Goal: Transaction & Acquisition: Purchase product/service

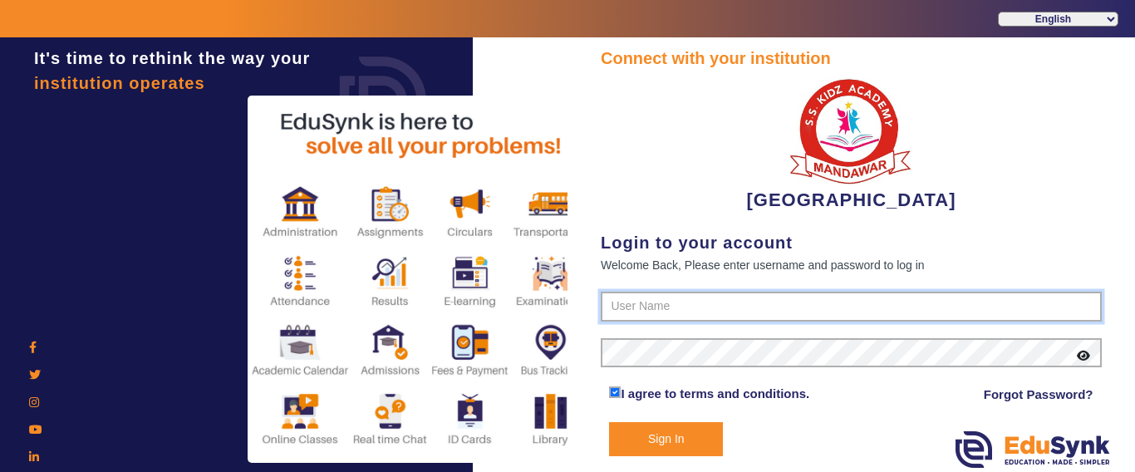
type input "9928895959"
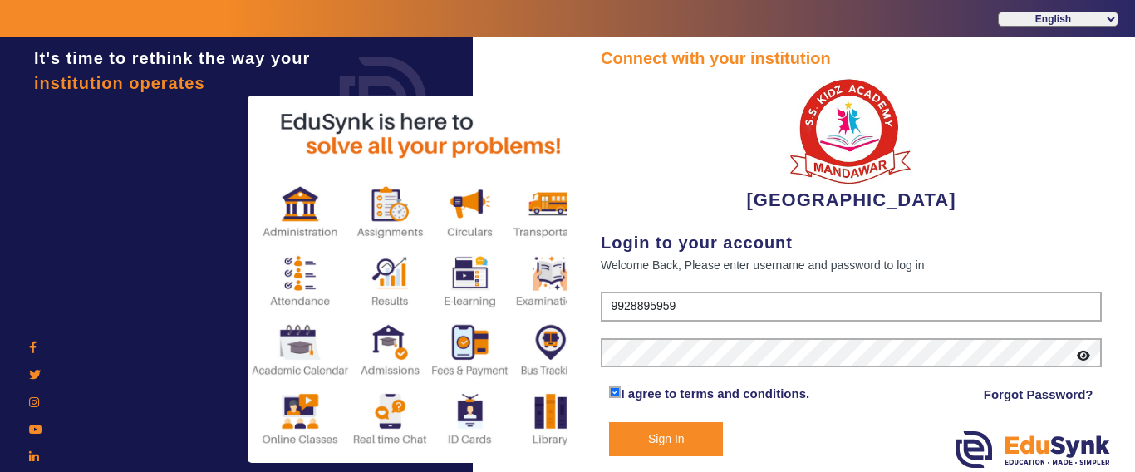
click at [652, 450] on button "Sign In" at bounding box center [666, 439] width 114 height 34
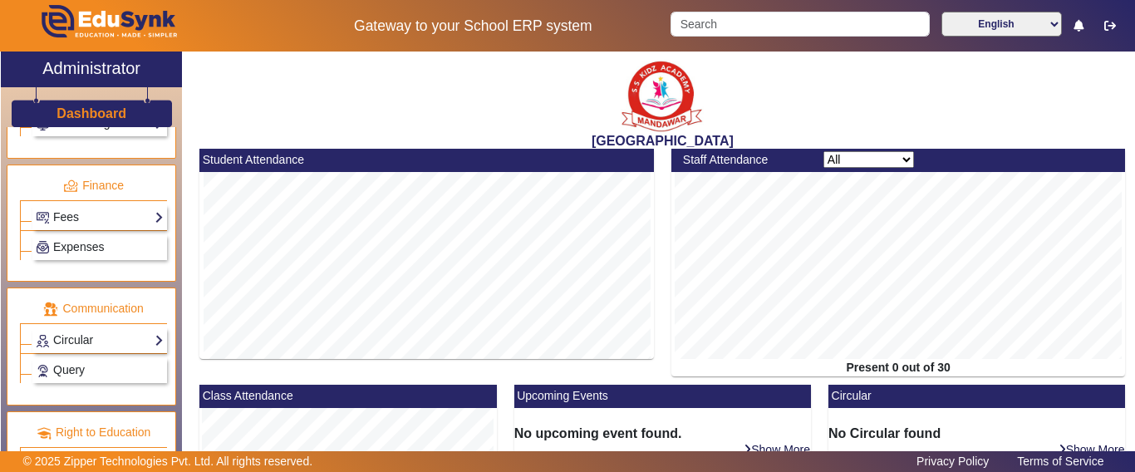
scroll to position [887, 0]
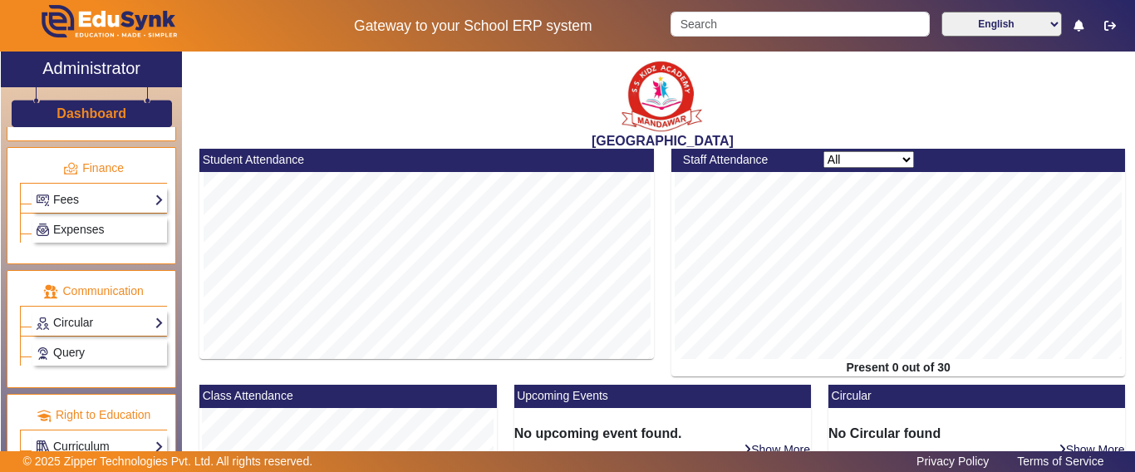
drag, startPoint x: 76, startPoint y: 206, endPoint x: 77, endPoint y: 216, distance: 10.1
click at [76, 205] on link "Fees" at bounding box center [100, 199] width 128 height 19
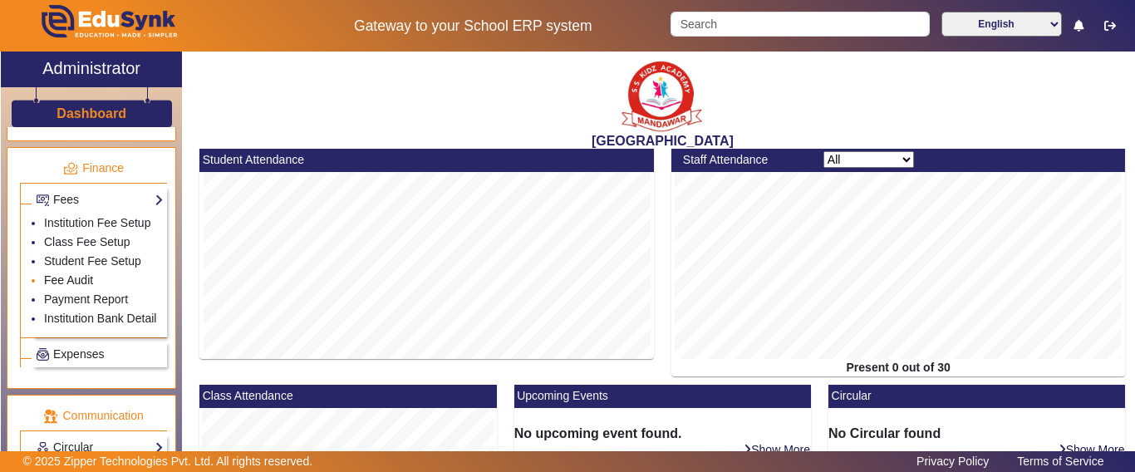
click at [73, 287] on link "Fee Audit" at bounding box center [68, 279] width 49 height 13
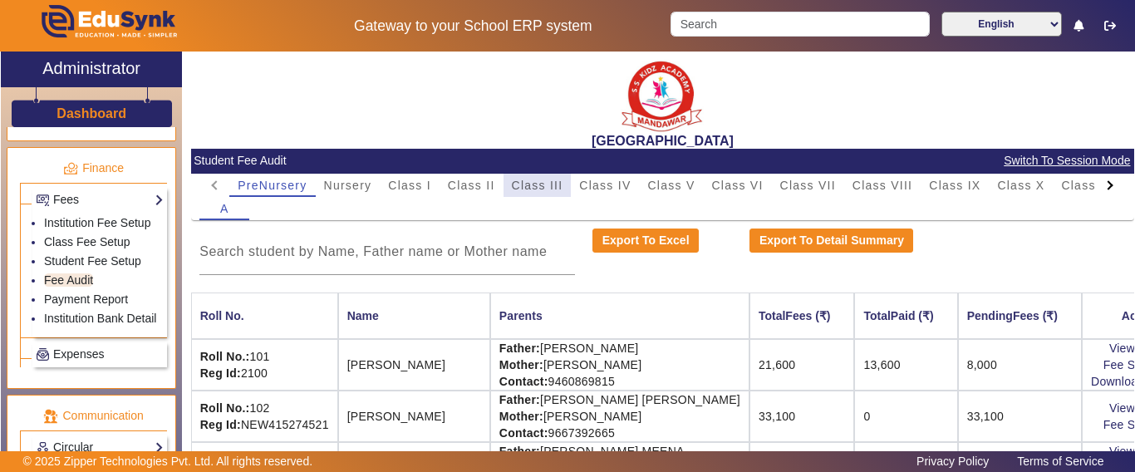
click at [529, 190] on span "Class III" at bounding box center [538, 186] width 52 height 12
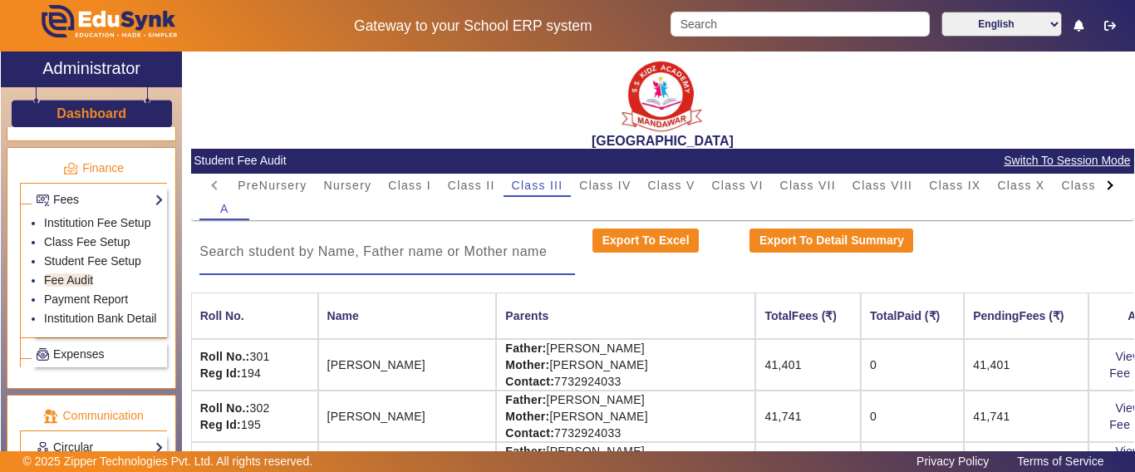
click at [335, 253] on input at bounding box center [387, 252] width 376 height 20
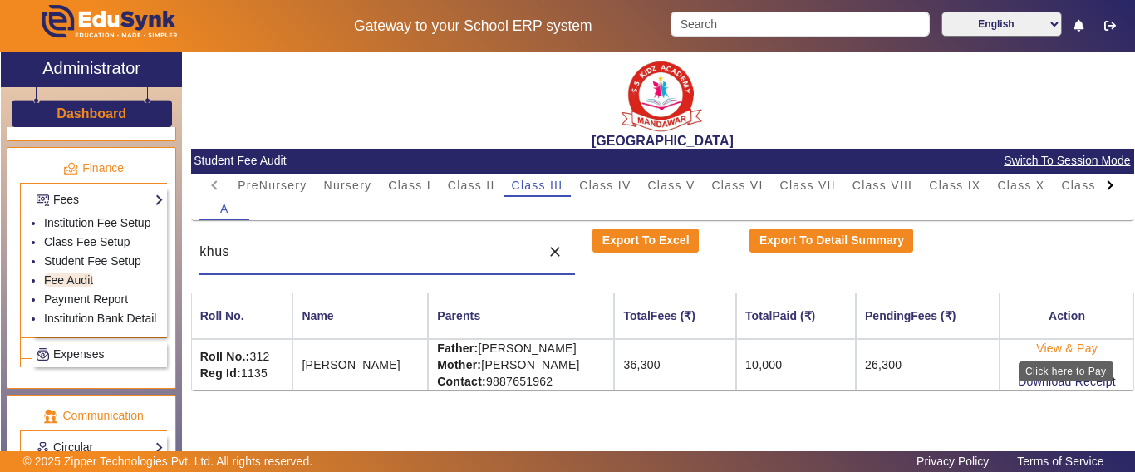
type input "khus"
click at [1060, 348] on link "View & Pay" at bounding box center [1067, 348] width 62 height 13
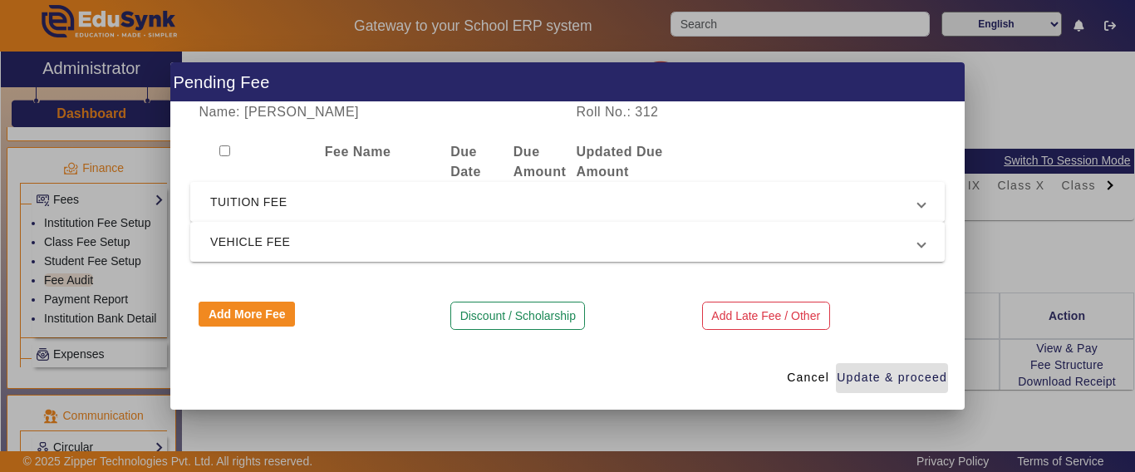
click at [259, 202] on span "TUITION FEE" at bounding box center [564, 202] width 708 height 20
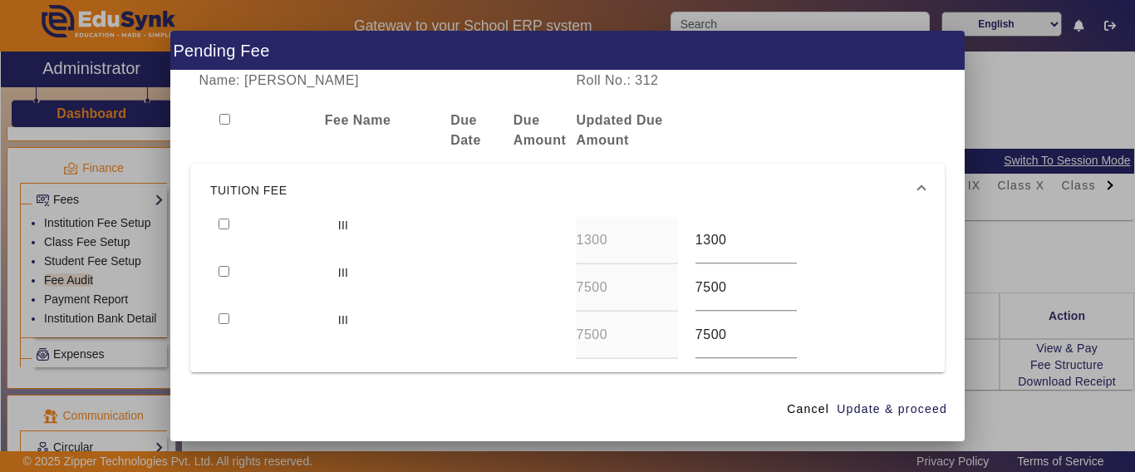
click at [221, 228] on input "checkbox" at bounding box center [224, 224] width 11 height 11
checkbox input "true"
drag, startPoint x: 225, startPoint y: 268, endPoint x: 251, endPoint y: 288, distance: 32.6
click at [224, 271] on input "checkbox" at bounding box center [224, 271] width 11 height 11
checkbox input "true"
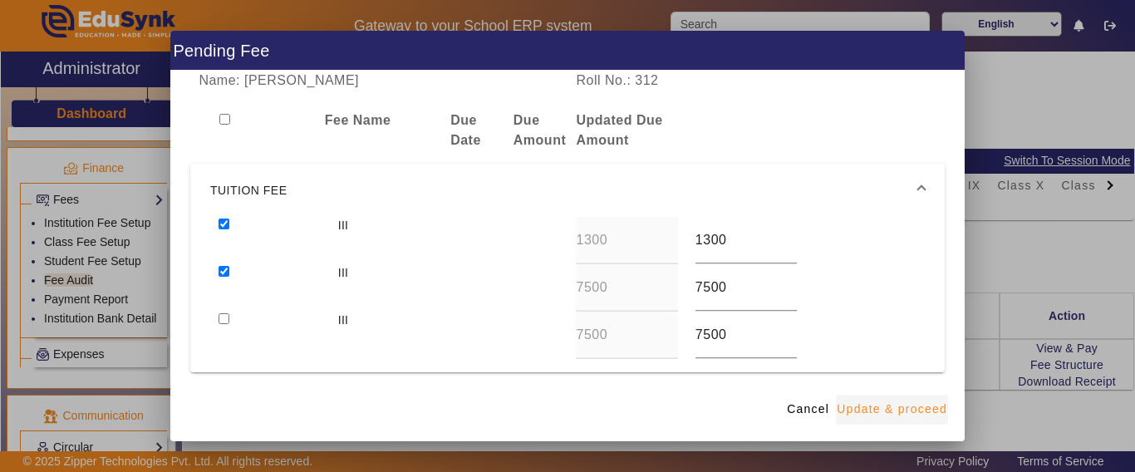
drag, startPoint x: 890, startPoint y: 411, endPoint x: 879, endPoint y: 412, distance: 10.8
click at [891, 411] on span "Update & proceed" at bounding box center [892, 409] width 111 height 17
type input "8000"
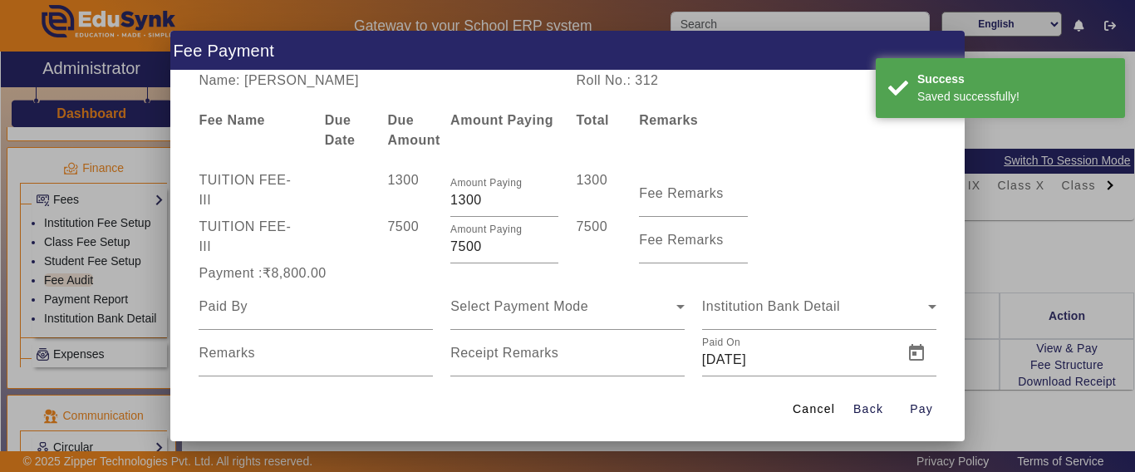
drag, startPoint x: 476, startPoint y: 251, endPoint x: 421, endPoint y: 249, distance: 54.9
click at [421, 249] on div "TUITION FEE - III 7500 Amount Paying 7500 7500 Fee Remarks" at bounding box center [567, 240] width 755 height 47
type input "1700"
click at [396, 269] on div "Payment :₹3,000.00" at bounding box center [316, 273] width 252 height 20
click at [315, 316] on input at bounding box center [316, 307] width 234 height 20
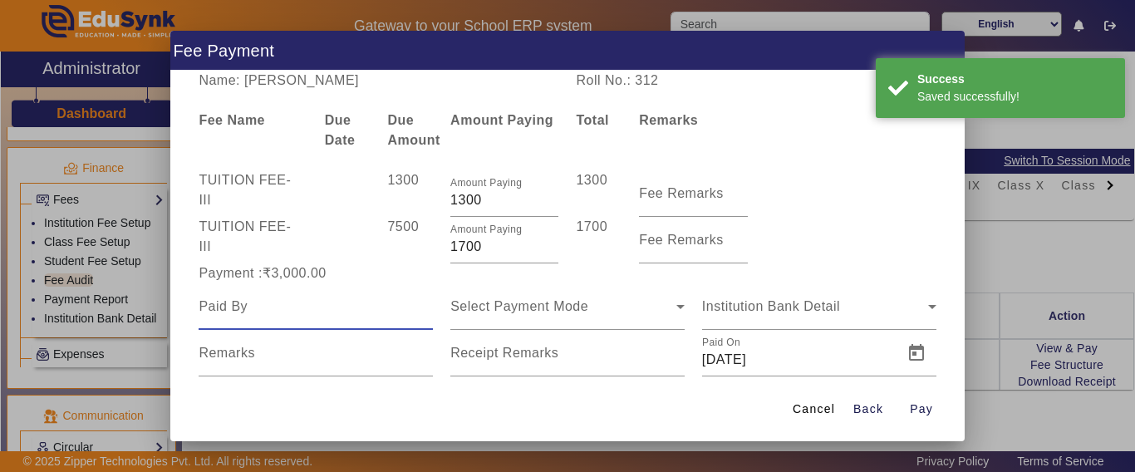
click at [315, 316] on input at bounding box center [316, 307] width 234 height 20
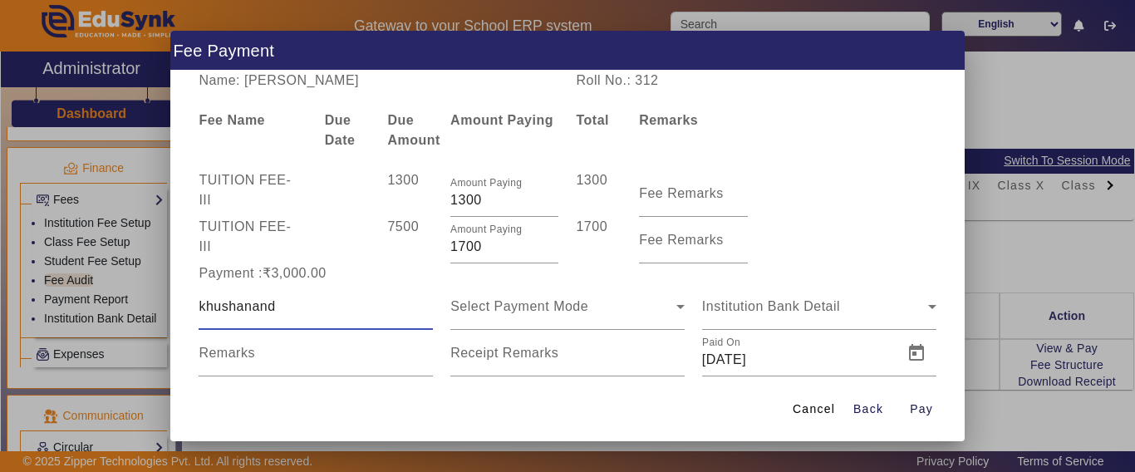
type input "khushanand"
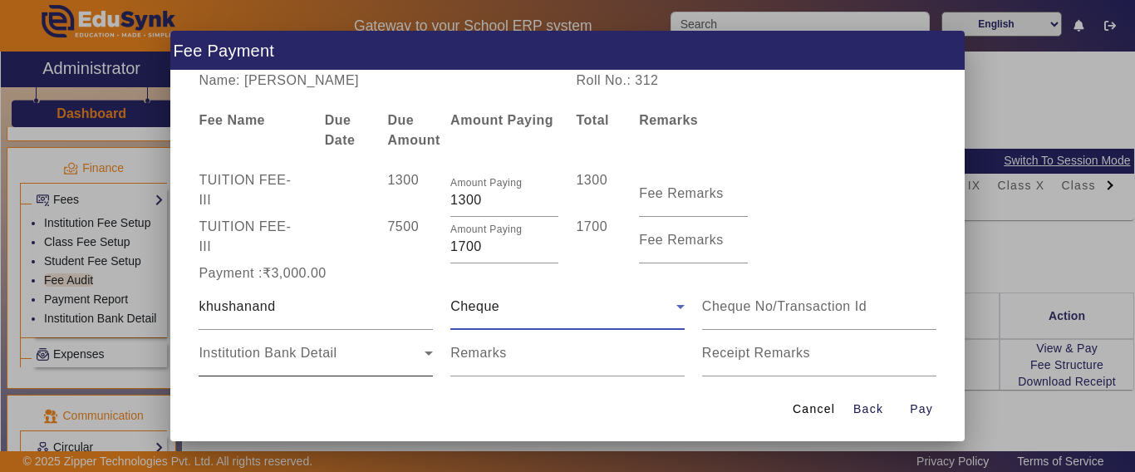
click at [288, 358] on span "Institution Bank Detail" at bounding box center [268, 353] width 138 height 14
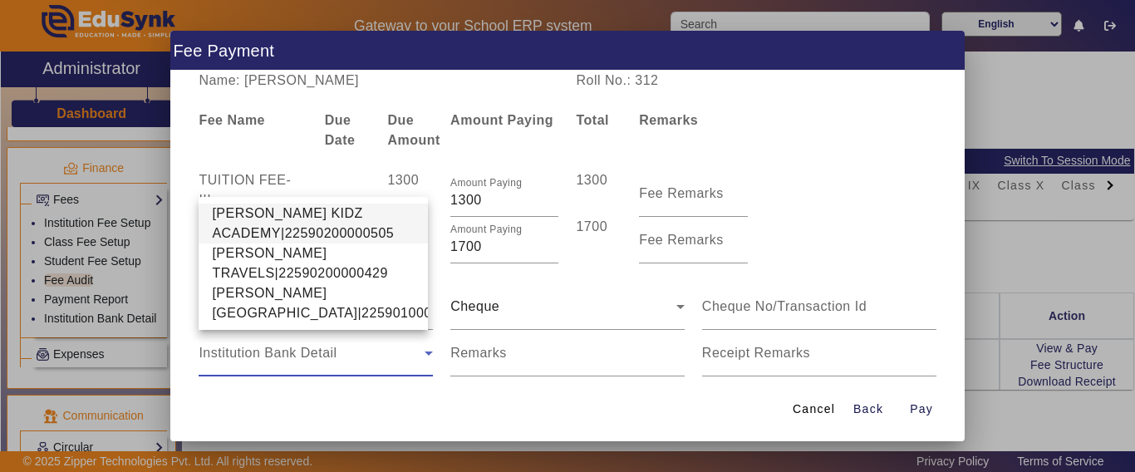
click at [468, 311] on div at bounding box center [567, 236] width 1135 height 472
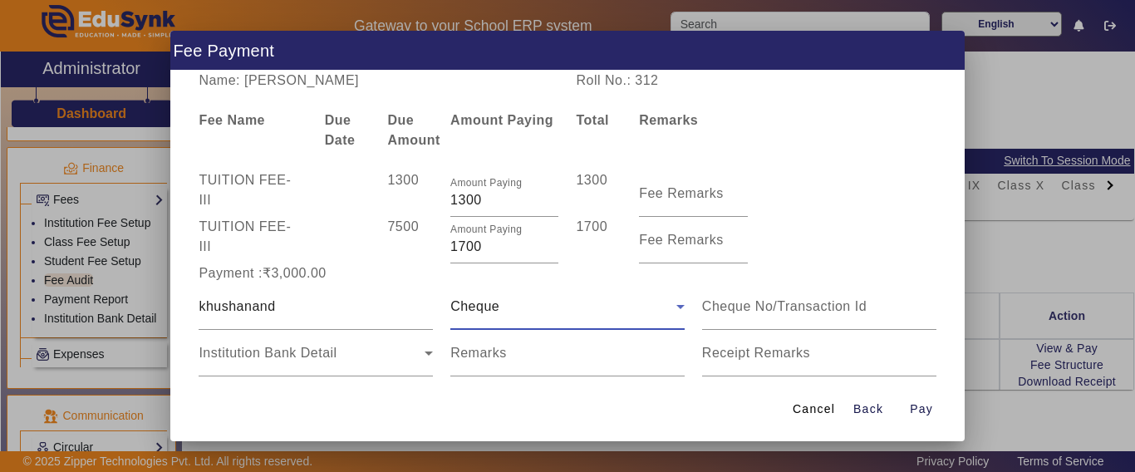
click at [481, 301] on span "Cheque" at bounding box center [474, 306] width 49 height 14
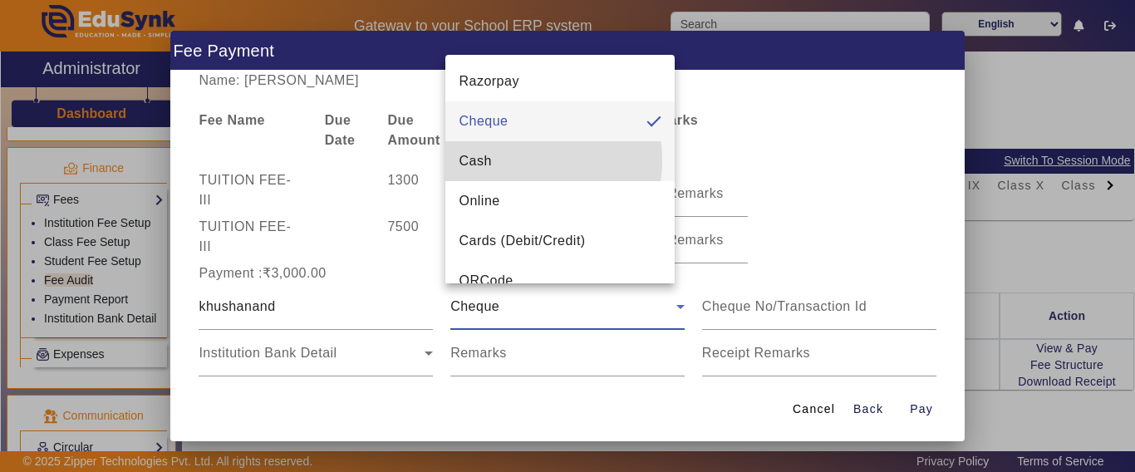
click at [506, 160] on mat-option "Cash" at bounding box center [559, 161] width 229 height 40
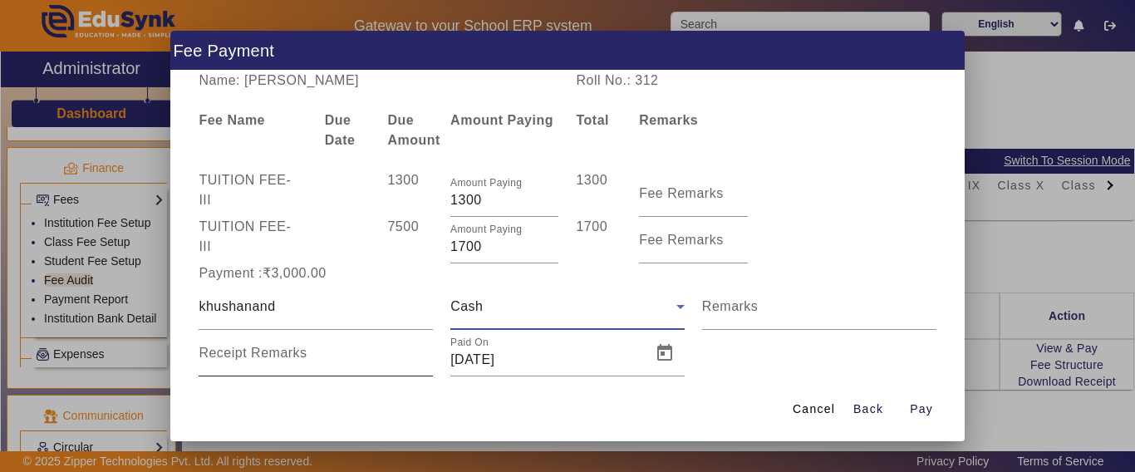
click at [275, 351] on mat-label "Receipt Remarks" at bounding box center [253, 353] width 108 height 14
click at [275, 351] on input "Receipt Remarks" at bounding box center [316, 360] width 234 height 20
click at [275, 348] on mat-label "Receipt Remarks" at bounding box center [239, 342] width 81 height 11
click at [275, 351] on input "Receipt Remarks" at bounding box center [316, 360] width 234 height 20
click at [658, 343] on span "Open calendar" at bounding box center [665, 353] width 40 height 40
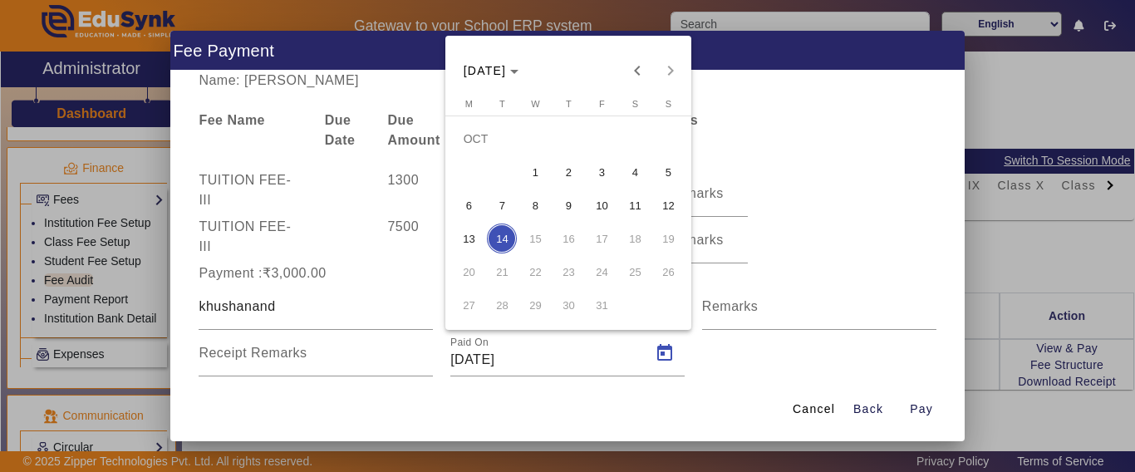
click at [475, 244] on span "13" at bounding box center [469, 239] width 30 height 30
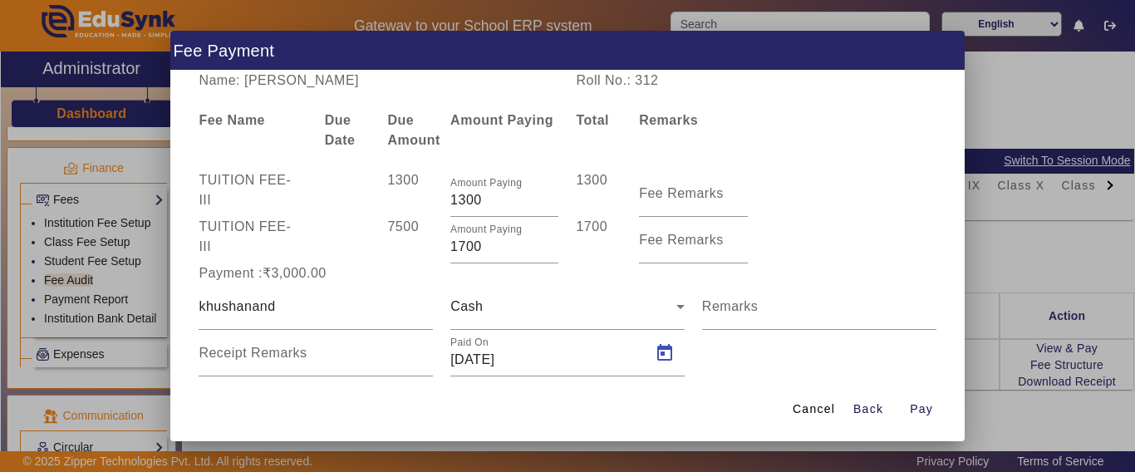
type input "[DATE]"
click at [915, 408] on span "Pay" at bounding box center [921, 409] width 23 height 17
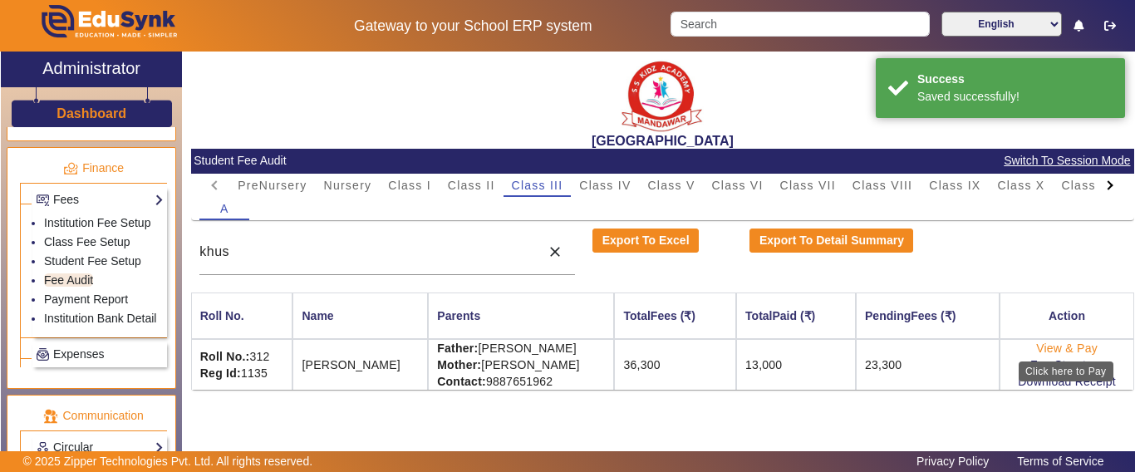
click at [1061, 347] on link "View & Pay" at bounding box center [1067, 348] width 62 height 13
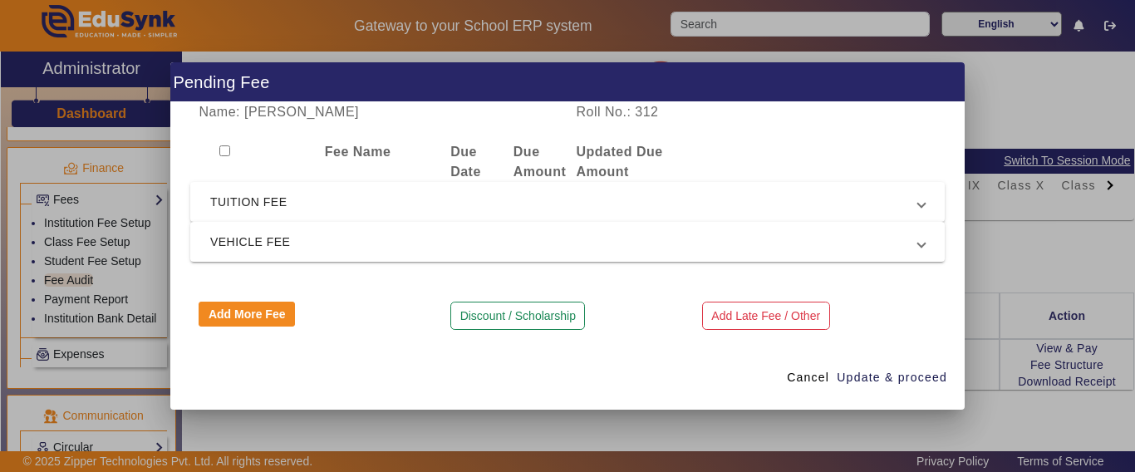
click at [1029, 385] on div at bounding box center [567, 236] width 1135 height 472
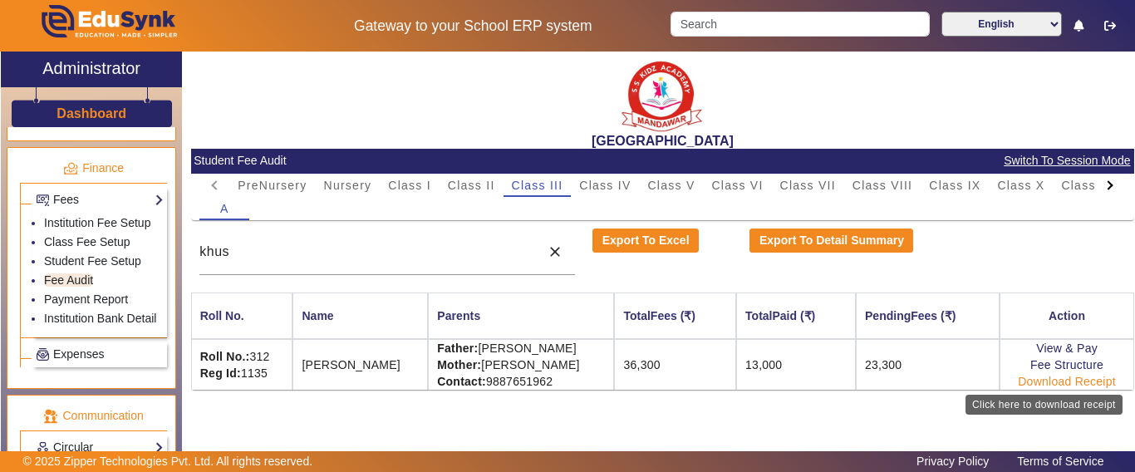
click at [1036, 383] on link "Download Receipt" at bounding box center [1067, 381] width 98 height 13
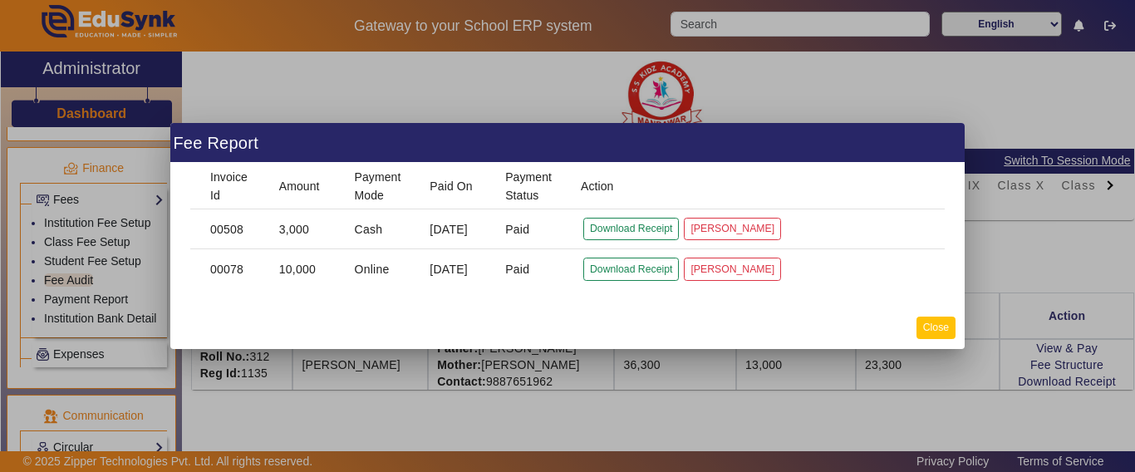
click at [947, 332] on button "Close" at bounding box center [936, 328] width 39 height 22
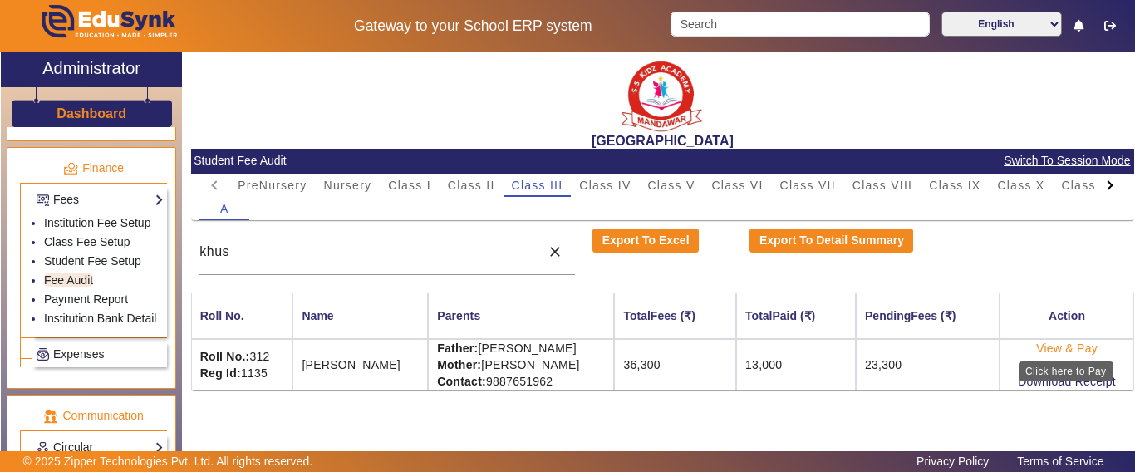
click at [1060, 343] on link "View & Pay" at bounding box center [1067, 348] width 62 height 13
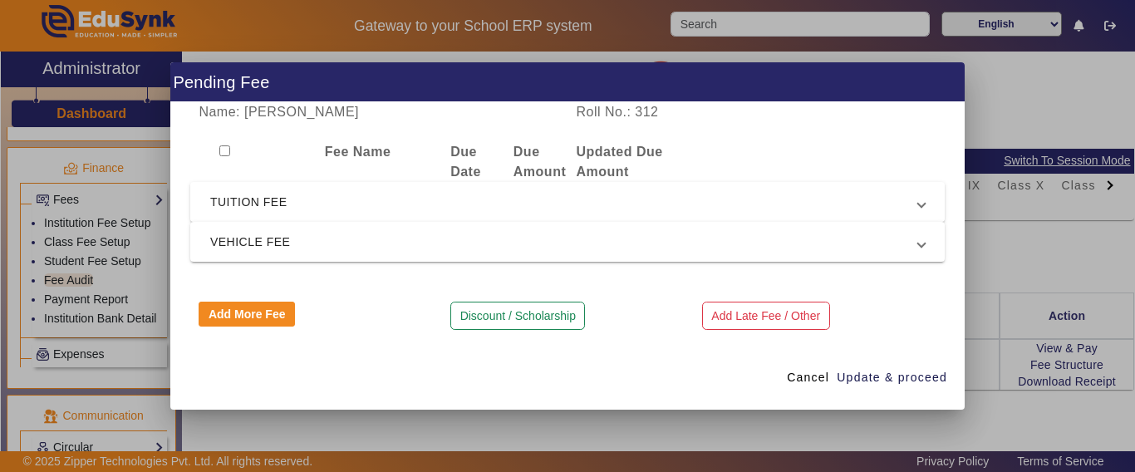
click at [262, 203] on span "TUITION FEE" at bounding box center [564, 202] width 708 height 20
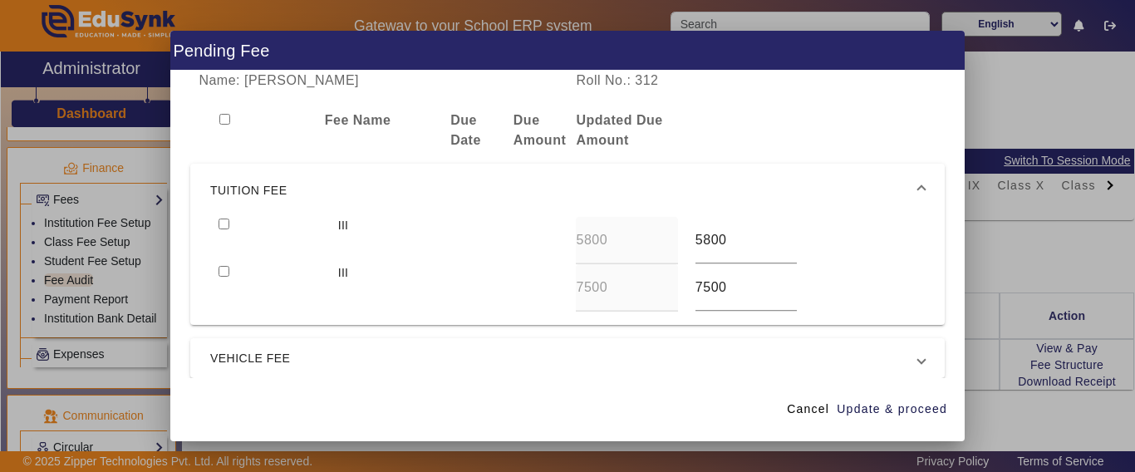
click at [228, 224] on input "checkbox" at bounding box center [224, 224] width 11 height 11
checkbox input "true"
drag, startPoint x: 895, startPoint y: 406, endPoint x: 753, endPoint y: 407, distance: 142.1
click at [896, 406] on span "Update & proceed" at bounding box center [892, 409] width 111 height 17
type input "7500"
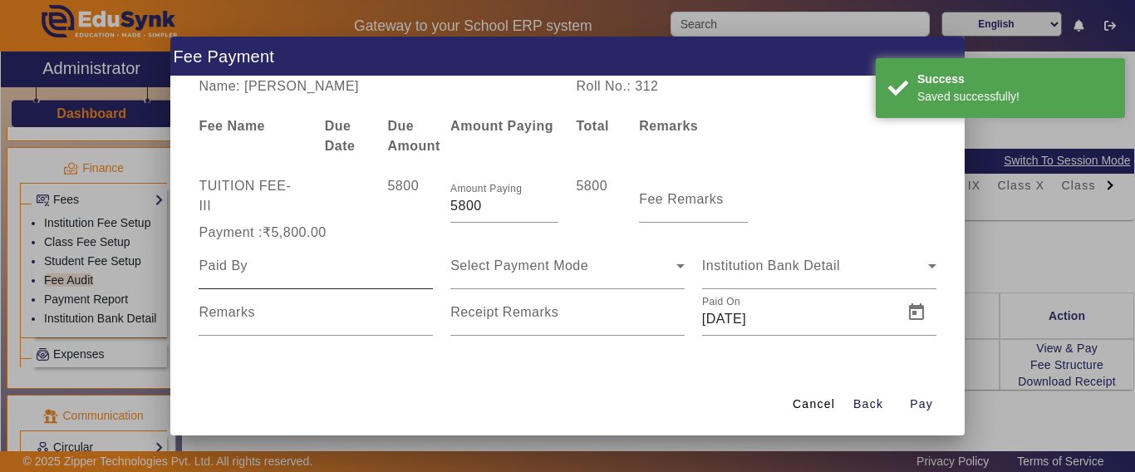
click at [275, 271] on input at bounding box center [316, 266] width 234 height 20
type input "khushanand"
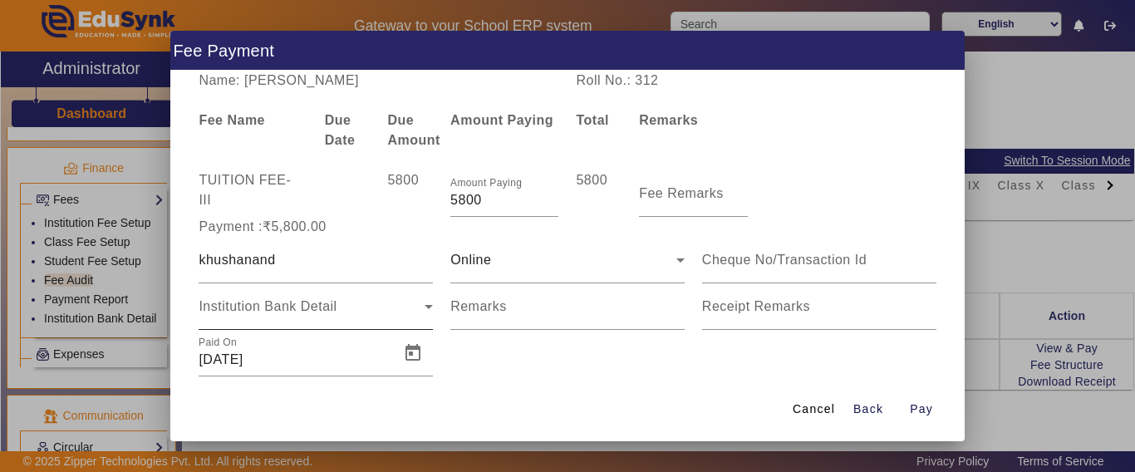
click at [264, 321] on div "Institution Bank Detail" at bounding box center [316, 306] width 234 height 47
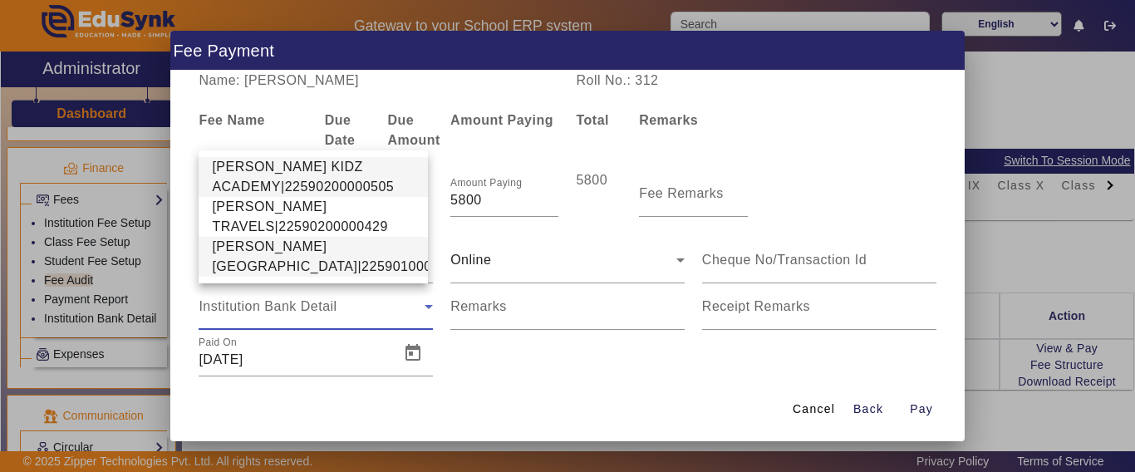
click at [283, 246] on span "[PERSON_NAME][GEOGRAPHIC_DATA]|22590100002640" at bounding box center [341, 257] width 258 height 40
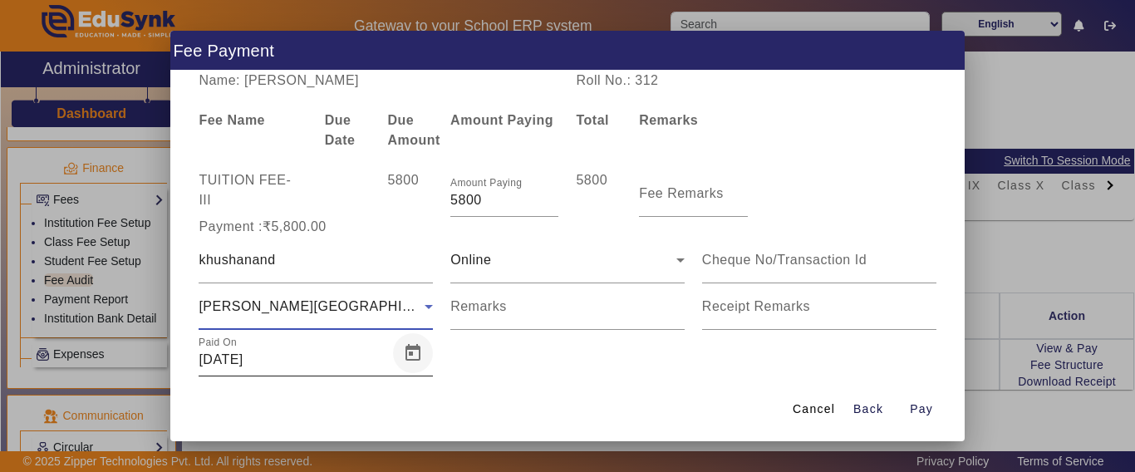
click at [411, 351] on span "Open calendar" at bounding box center [413, 353] width 40 height 40
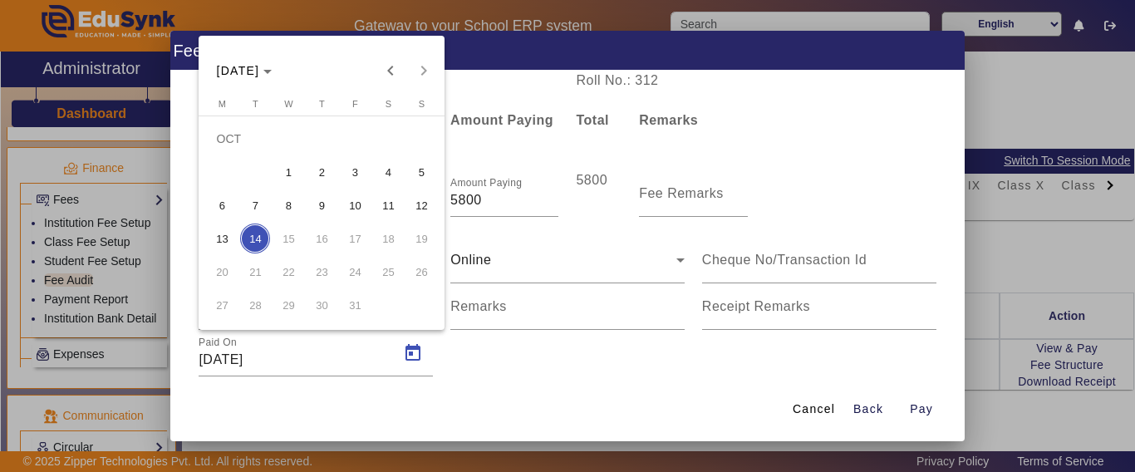
click at [230, 238] on span "13" at bounding box center [222, 239] width 30 height 30
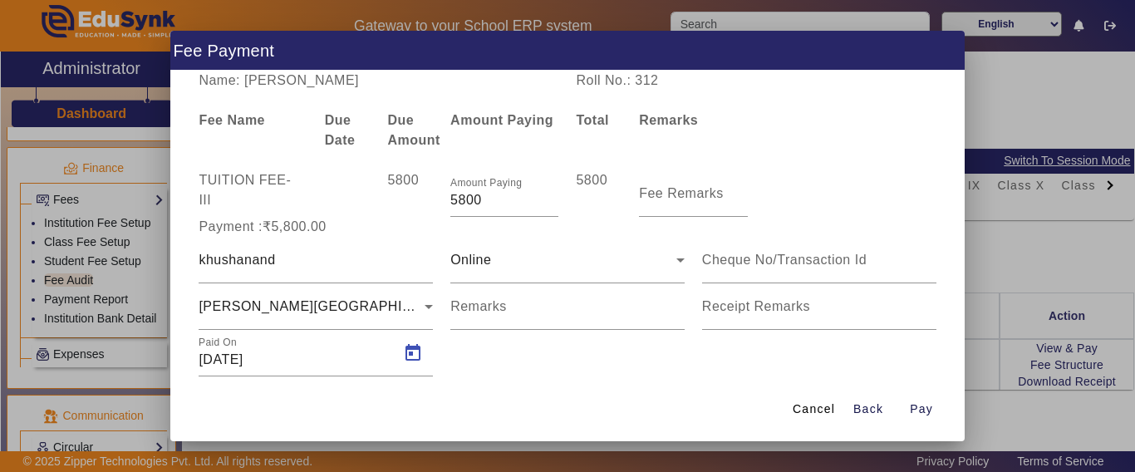
type input "[DATE]"
click at [915, 406] on span "Pay" at bounding box center [921, 409] width 23 height 17
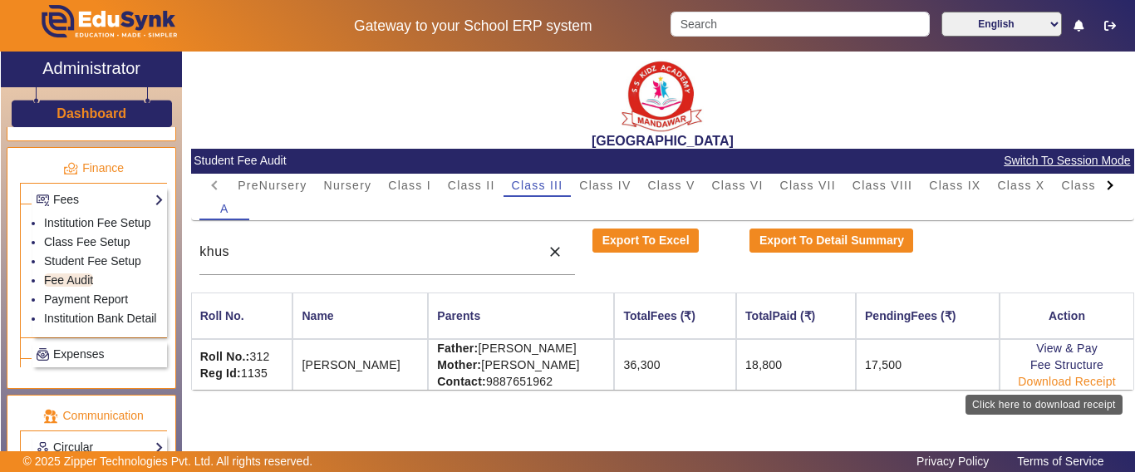
click at [1051, 383] on link "Download Receipt" at bounding box center [1067, 381] width 98 height 13
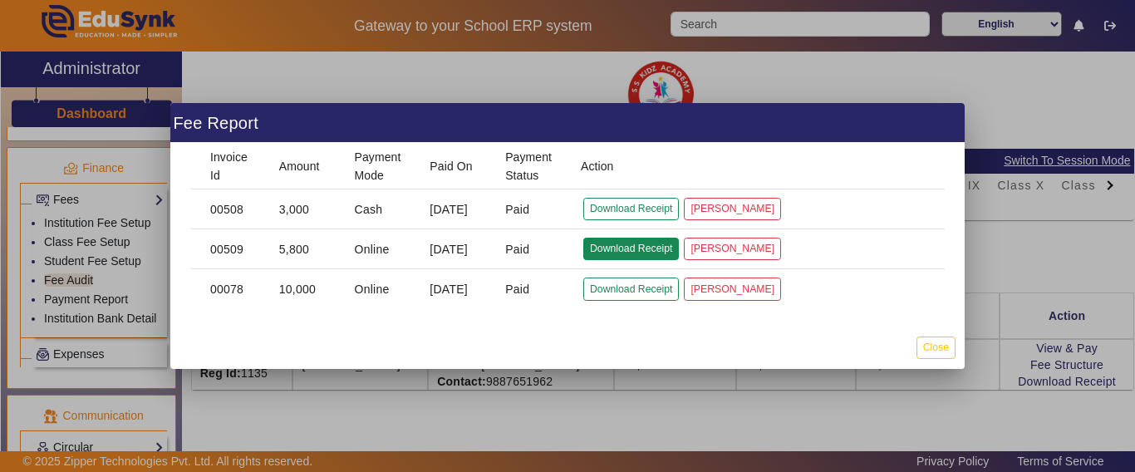
click at [636, 250] on button "Download Receipt" at bounding box center [631, 249] width 96 height 22
click at [637, 206] on button "Download Receipt" at bounding box center [631, 209] width 96 height 22
click at [945, 349] on button "Close" at bounding box center [936, 348] width 39 height 22
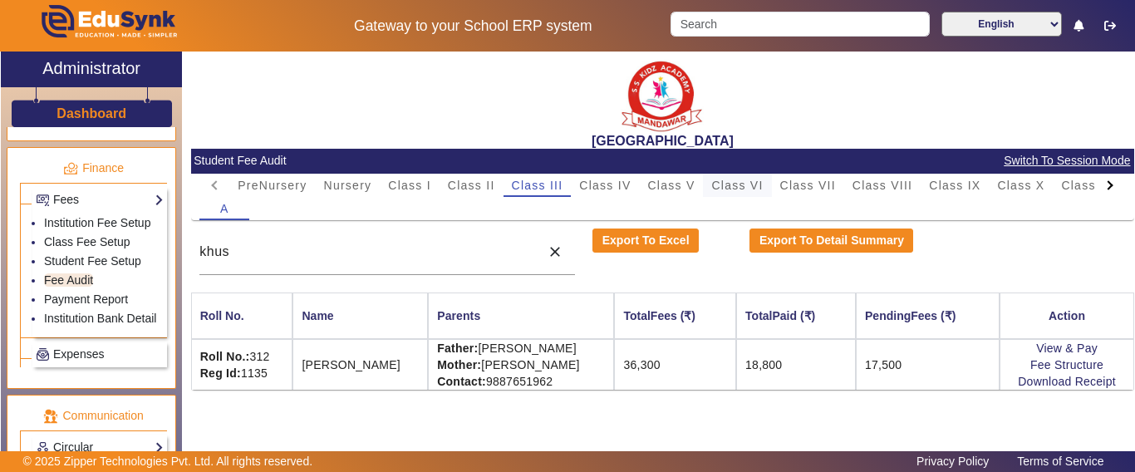
click at [726, 183] on span "Class VI" at bounding box center [737, 186] width 52 height 12
drag, startPoint x: 311, startPoint y: 254, endPoint x: 210, endPoint y: 250, distance: 100.6
click at [210, 250] on input "khus" at bounding box center [365, 252] width 332 height 20
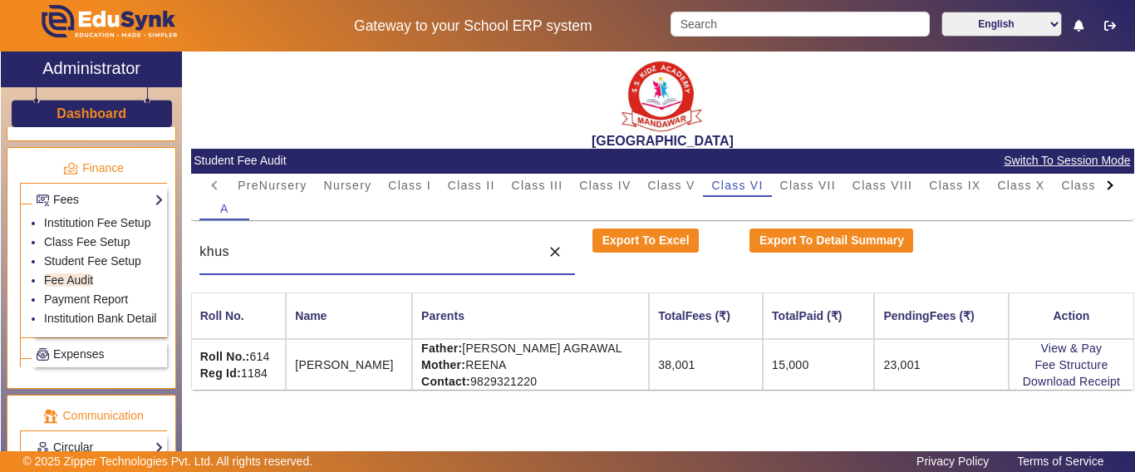
type input "k"
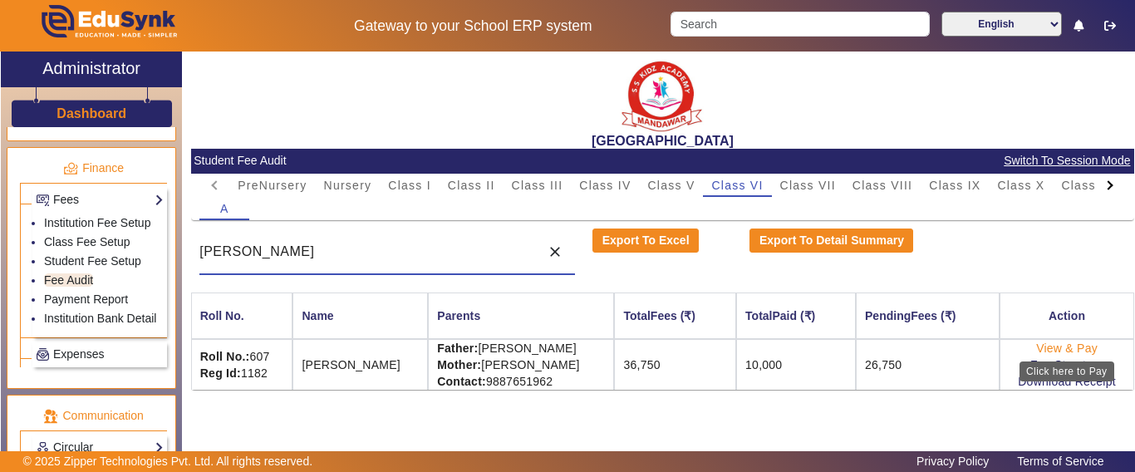
type input "[PERSON_NAME]"
click at [1053, 349] on link "View & Pay" at bounding box center [1067, 348] width 62 height 13
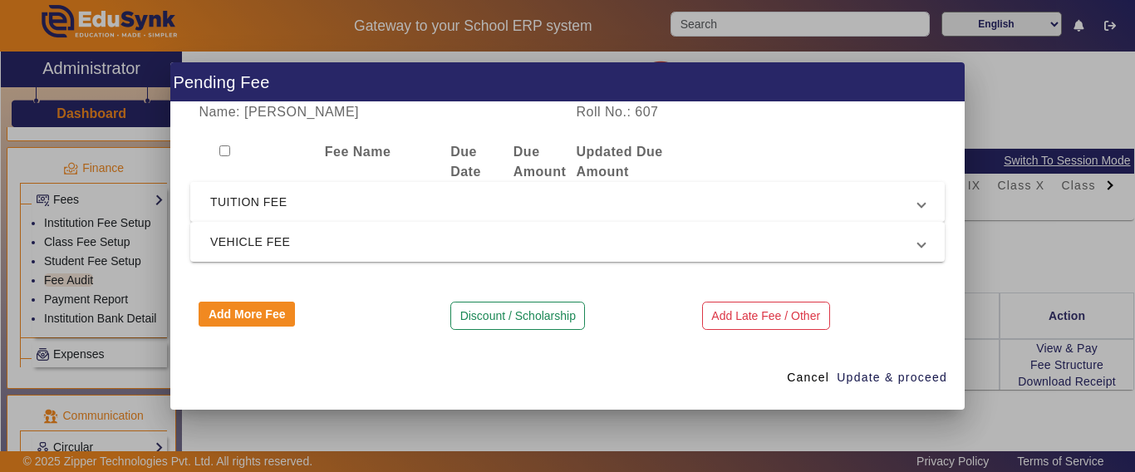
click at [275, 199] on span "TUITION FEE" at bounding box center [564, 202] width 708 height 20
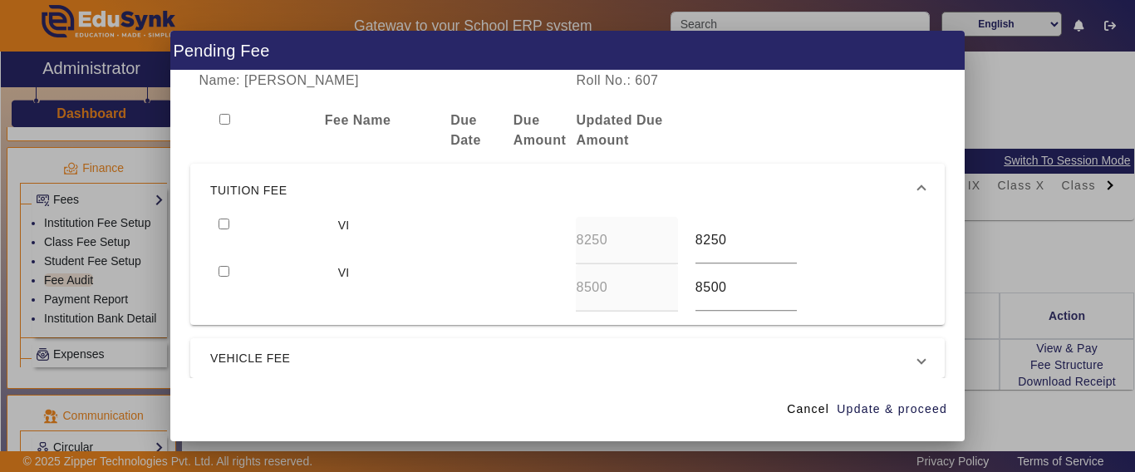
click at [223, 225] on input "checkbox" at bounding box center [224, 224] width 11 height 11
checkbox input "true"
click at [888, 407] on span "Update & proceed" at bounding box center [892, 409] width 111 height 17
type input "8500"
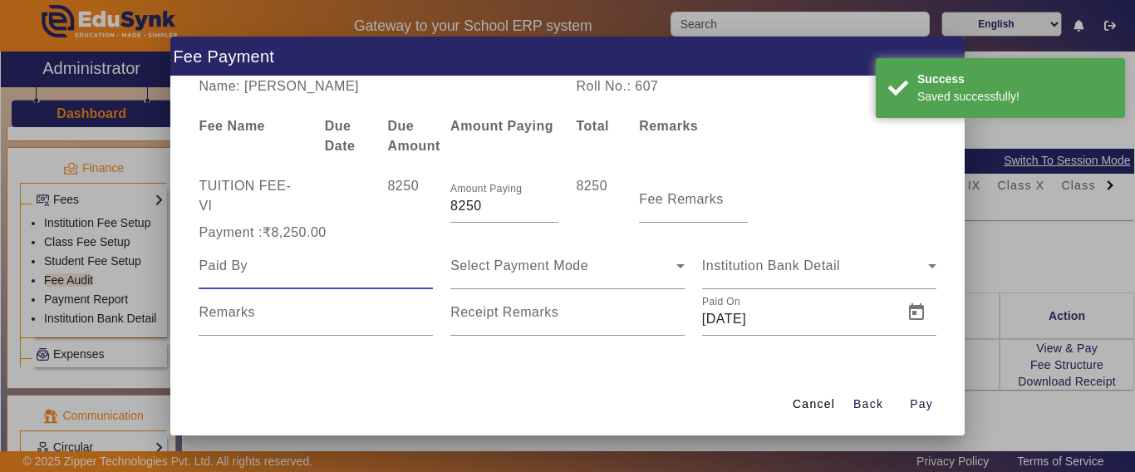
click at [298, 270] on input at bounding box center [316, 266] width 234 height 20
type input "[PERSON_NAME]"
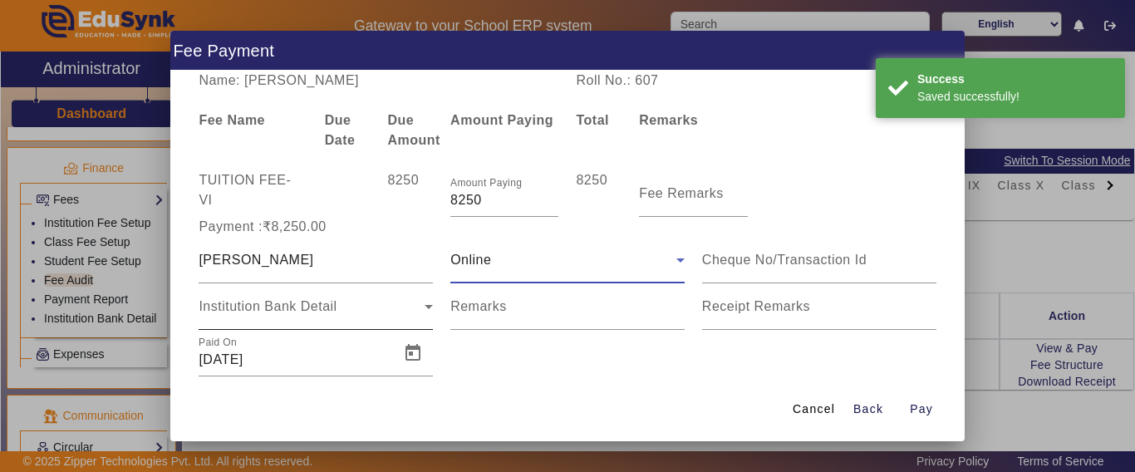
click at [310, 305] on span "Institution Bank Detail" at bounding box center [268, 306] width 138 height 14
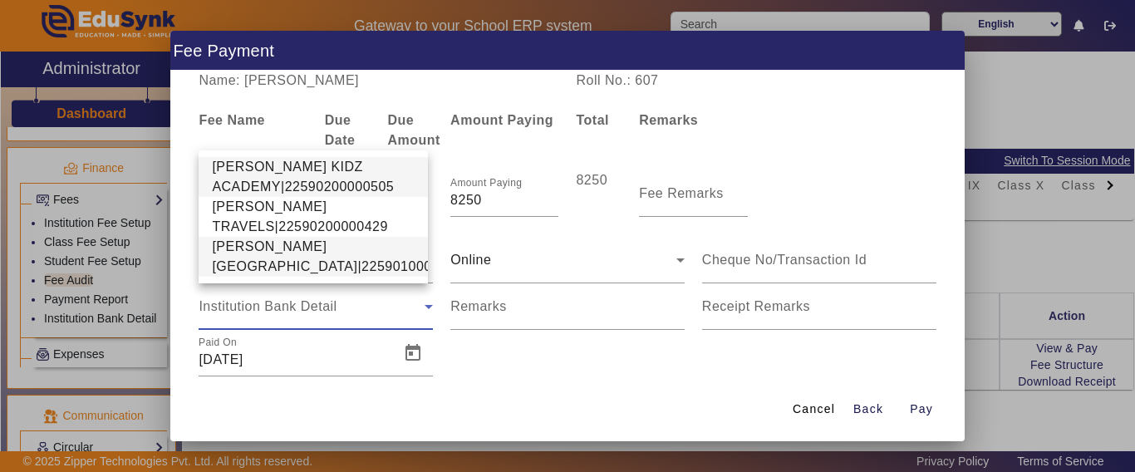
click at [268, 250] on span "[PERSON_NAME][GEOGRAPHIC_DATA]|22590100002640" at bounding box center [341, 257] width 258 height 40
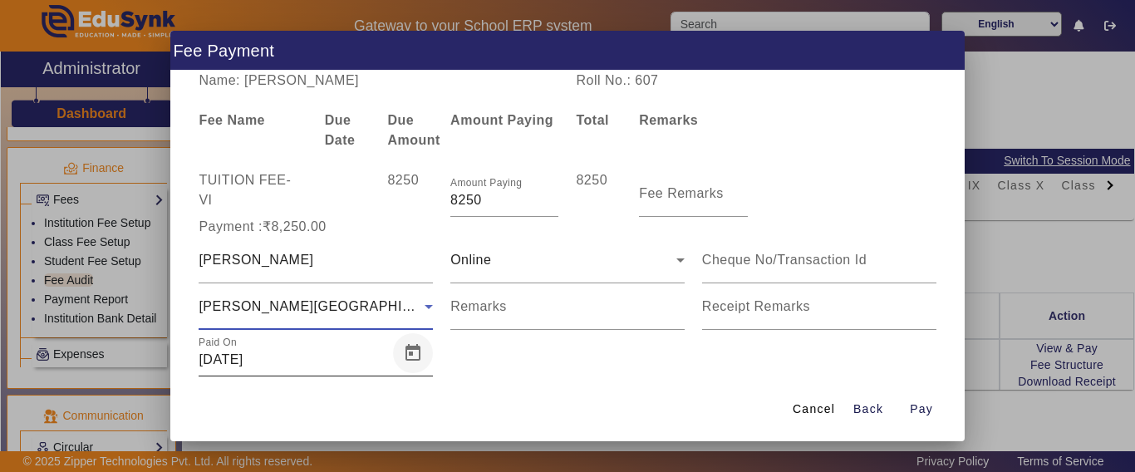
click at [406, 364] on span "Open calendar" at bounding box center [413, 353] width 40 height 40
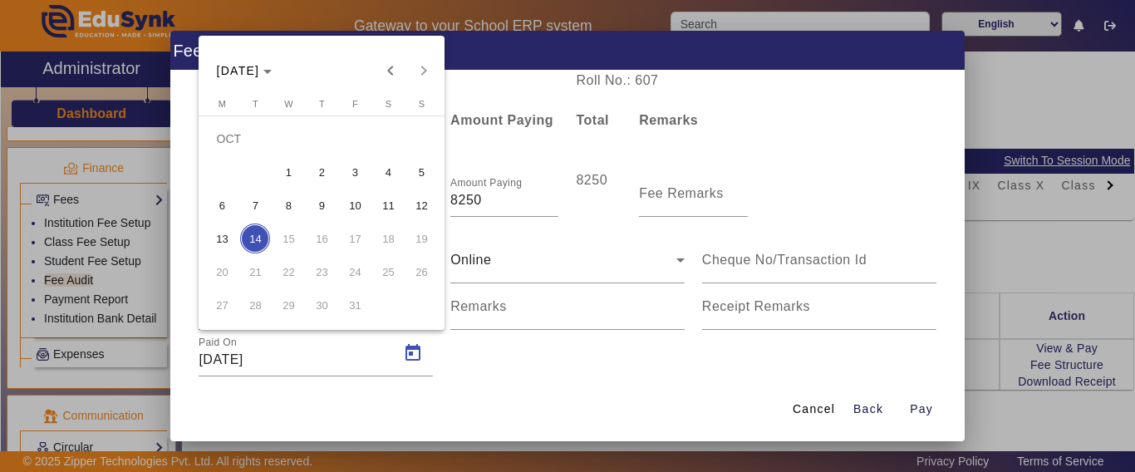
click at [224, 235] on span "13" at bounding box center [222, 239] width 30 height 30
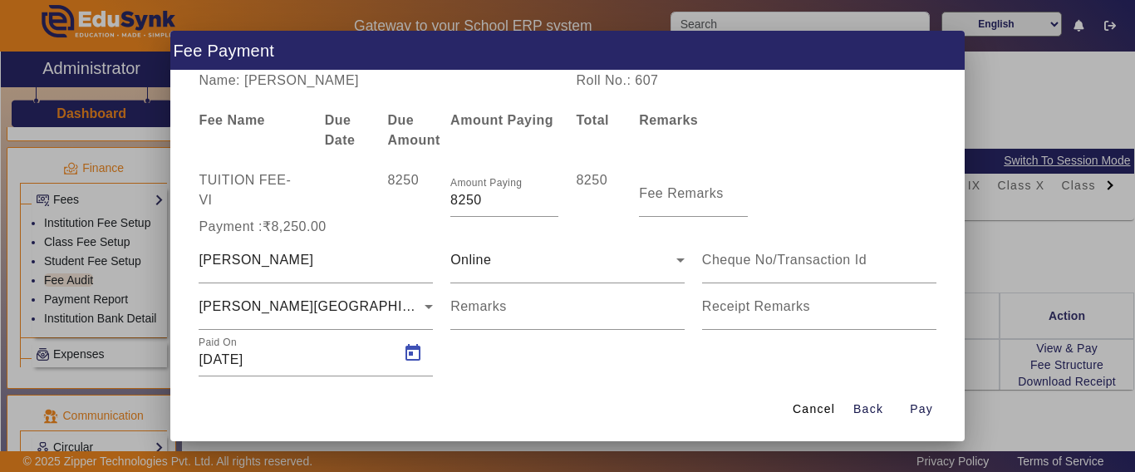
type input "[DATE]"
click at [919, 405] on span "Pay" at bounding box center [921, 409] width 23 height 17
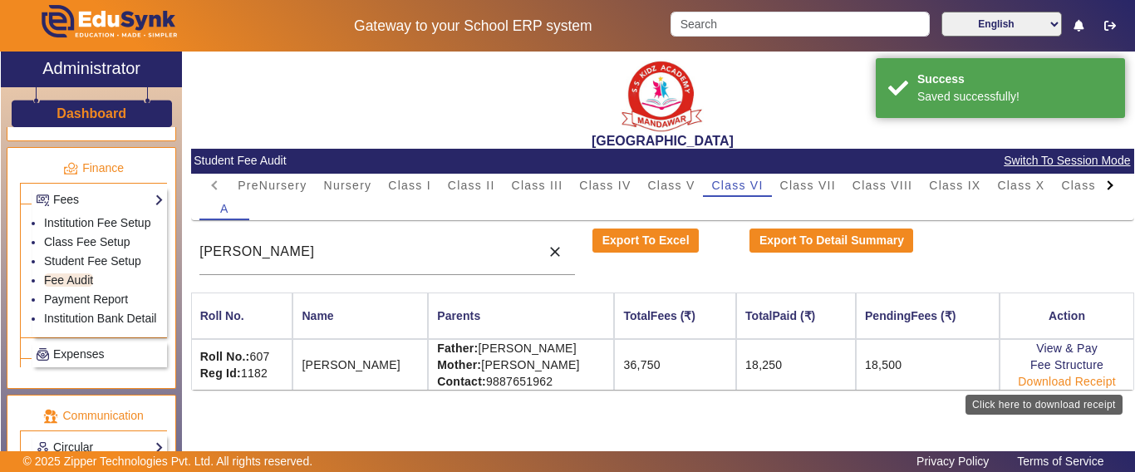
click at [1047, 385] on link "Download Receipt" at bounding box center [1067, 381] width 98 height 13
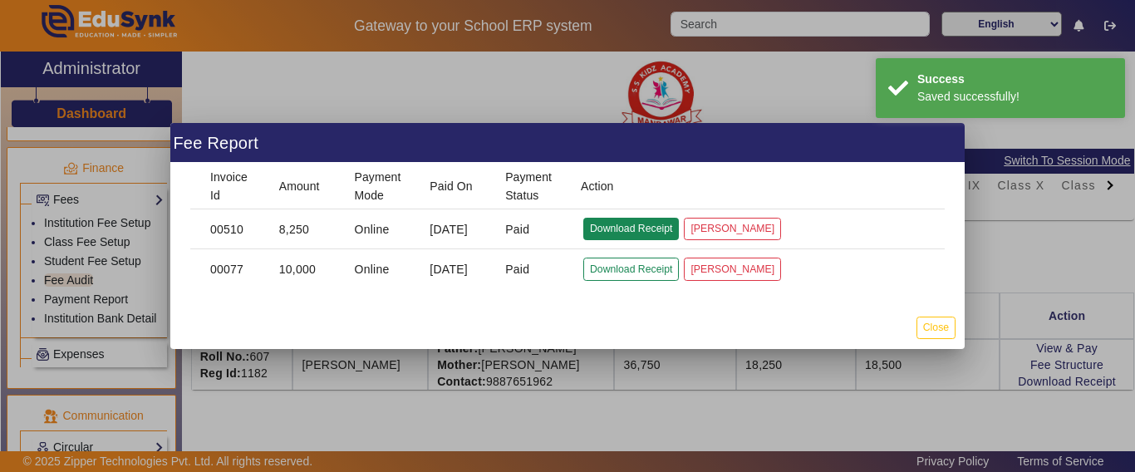
click at [636, 229] on button "Download Receipt" at bounding box center [631, 229] width 96 height 22
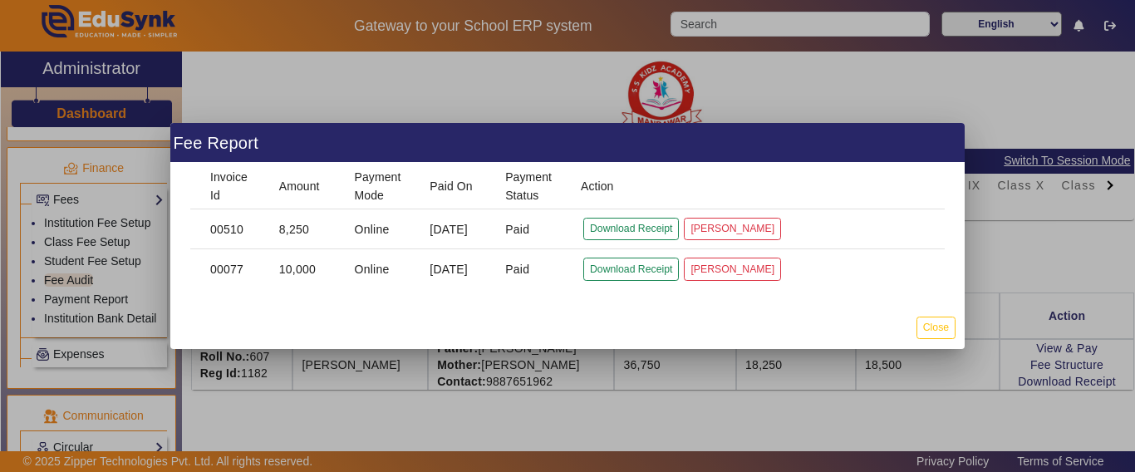
drag, startPoint x: 926, startPoint y: 332, endPoint x: 731, endPoint y: 199, distance: 236.1
click at [927, 332] on button "Close" at bounding box center [936, 328] width 39 height 22
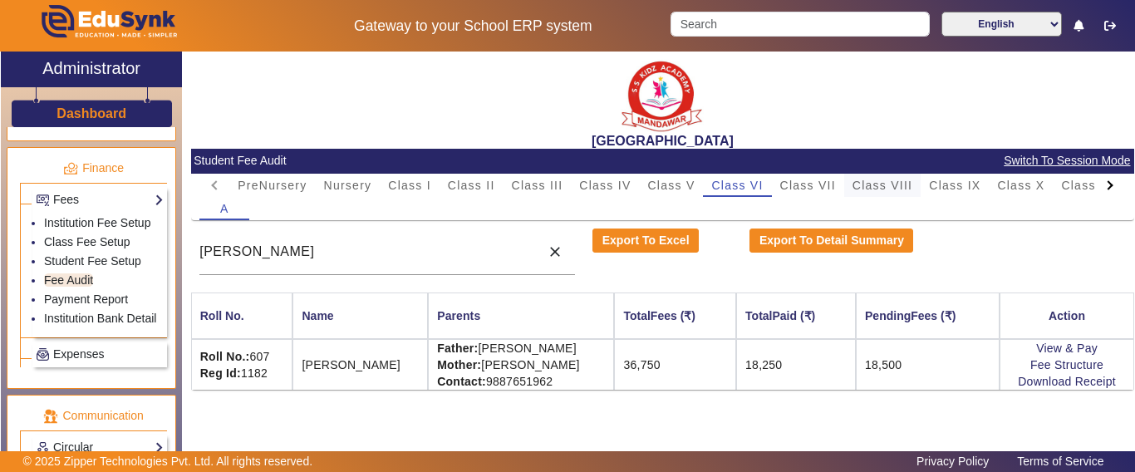
click at [893, 177] on span "Class VIII" at bounding box center [883, 185] width 60 height 23
drag, startPoint x: 290, startPoint y: 253, endPoint x: 199, endPoint y: 250, distance: 90.6
click at [199, 250] on input "[PERSON_NAME]" at bounding box center [365, 252] width 332 height 20
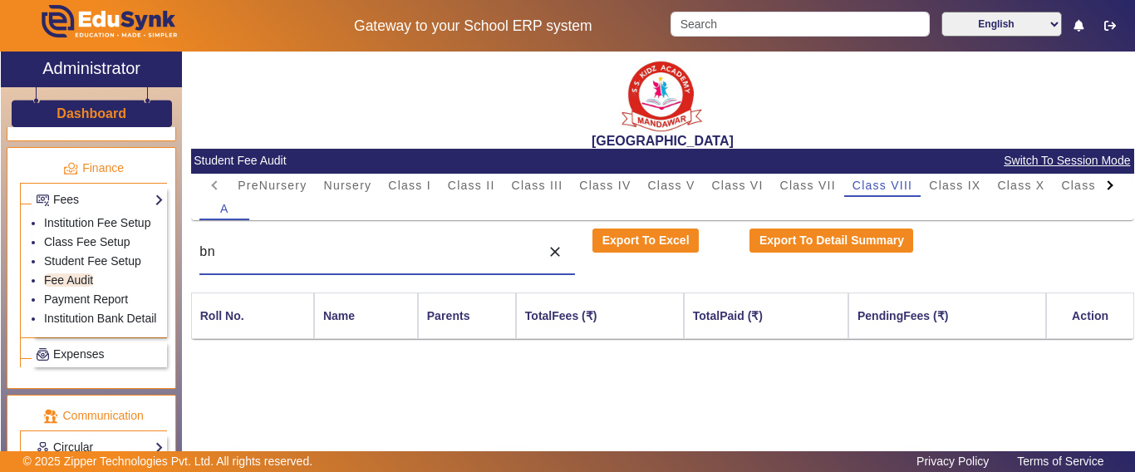
type input "b"
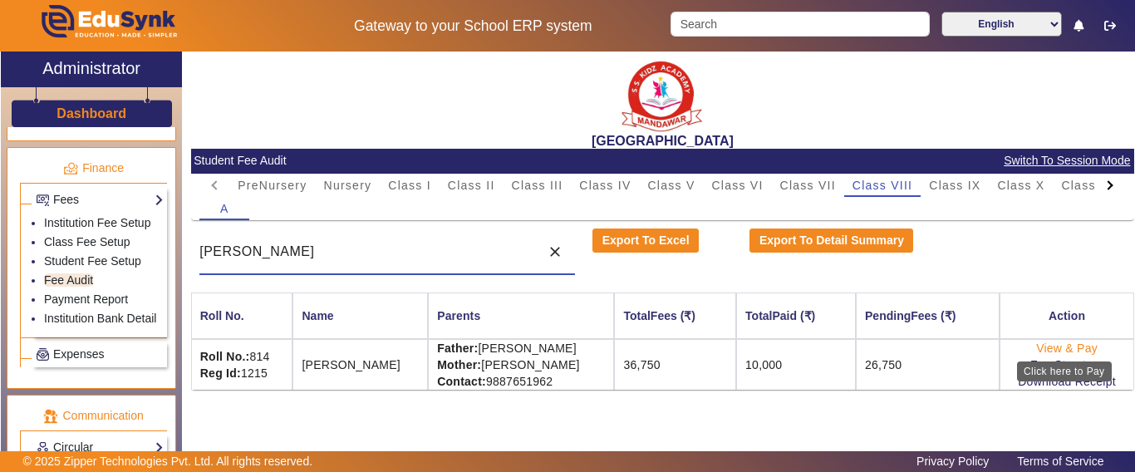
type input "[PERSON_NAME]"
click at [1070, 342] on link "View & Pay" at bounding box center [1067, 348] width 62 height 13
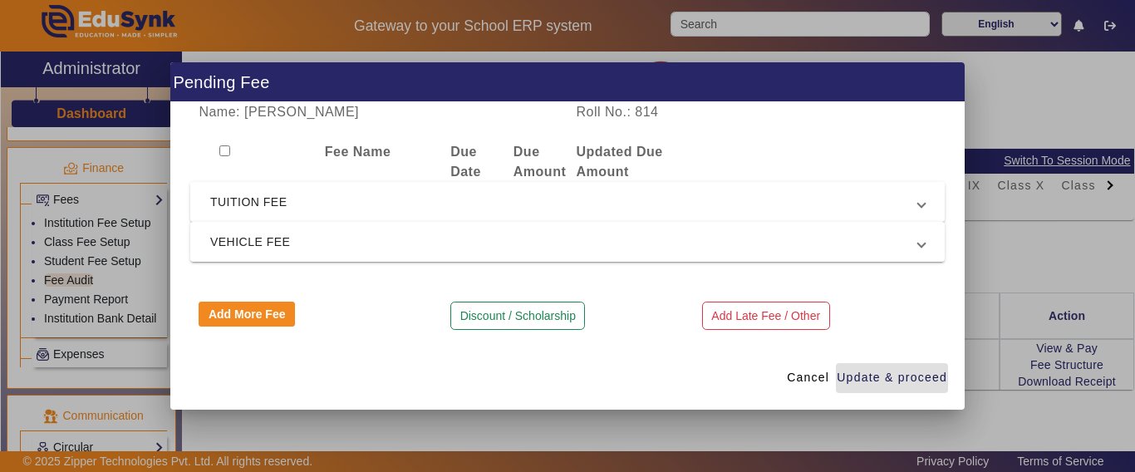
click at [248, 201] on span "TUITION FEE" at bounding box center [564, 202] width 708 height 20
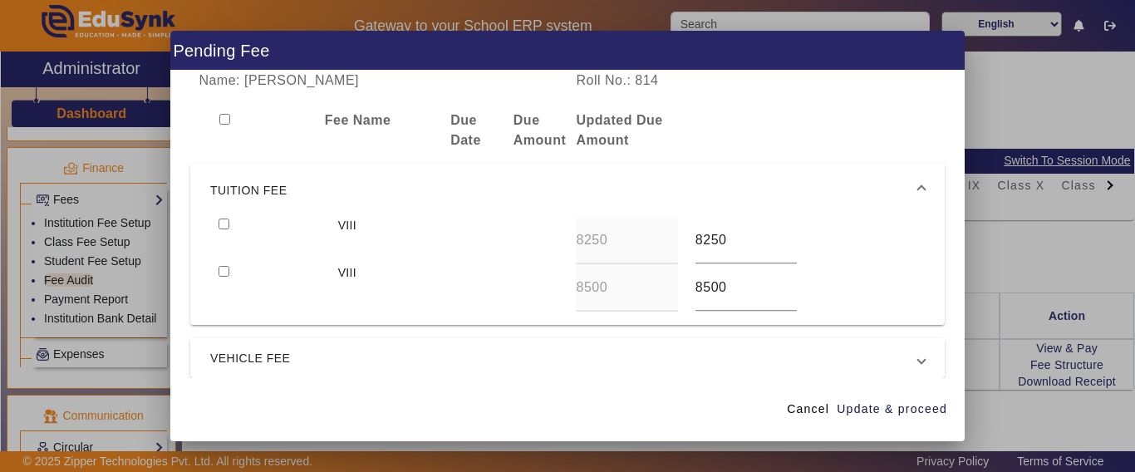
click at [227, 224] on input "checkbox" at bounding box center [224, 224] width 11 height 11
checkbox input "true"
click at [227, 268] on input "checkbox" at bounding box center [224, 271] width 11 height 11
checkbox input "true"
click at [893, 406] on span "Update & proceed" at bounding box center [892, 409] width 111 height 17
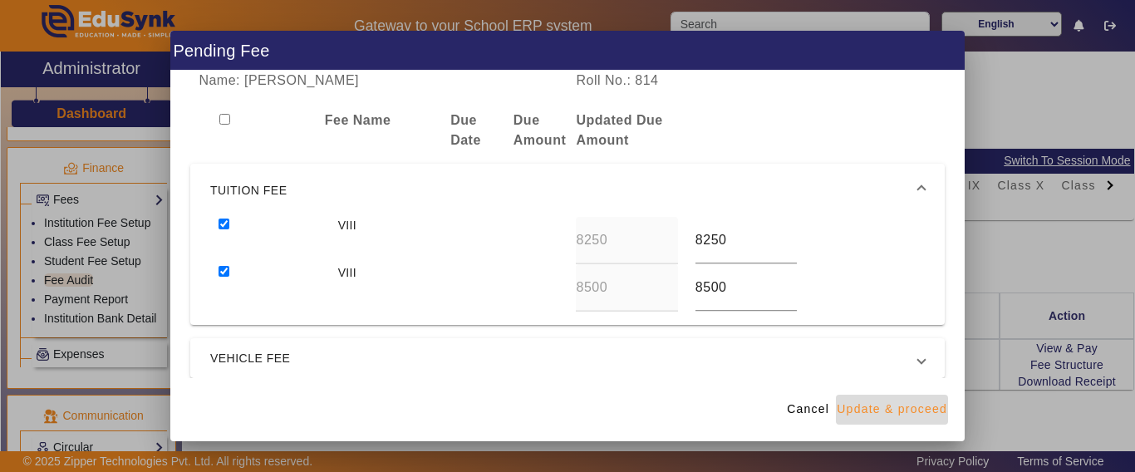
type input "10000"
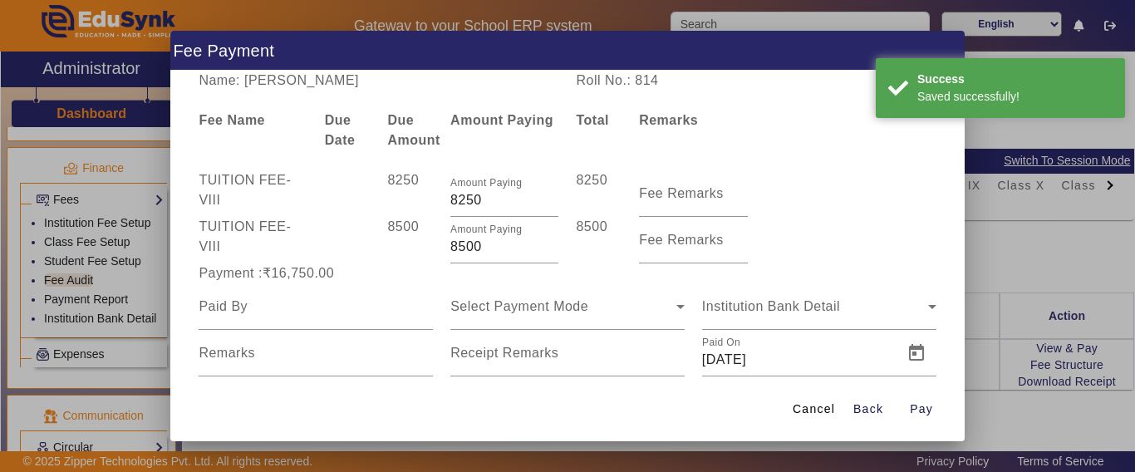
click at [428, 248] on div "TUITION FEE - VIII 8500 Amount Paying 8500 8500 Fee Remarks" at bounding box center [567, 240] width 755 height 47
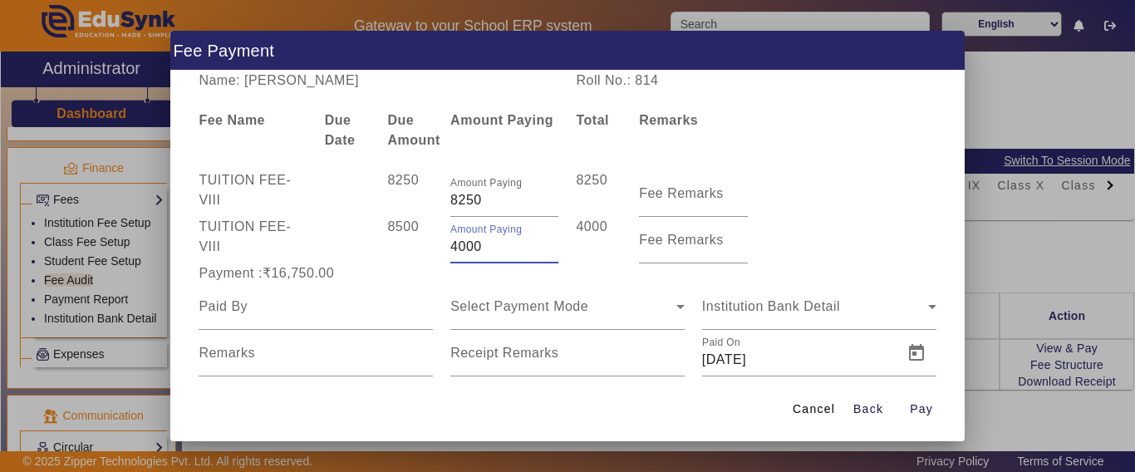
click at [423, 250] on div "8500" at bounding box center [410, 240] width 63 height 47
drag, startPoint x: 468, startPoint y: 249, endPoint x: 400, endPoint y: 246, distance: 68.2
click at [410, 246] on div "TUITION FEE - VIII 8500 Amount Paying 4000 4000 Fee Remarks" at bounding box center [567, 240] width 755 height 47
click at [399, 246] on div "8500" at bounding box center [410, 240] width 63 height 47
drag, startPoint x: 492, startPoint y: 236, endPoint x: 421, endPoint y: 262, distance: 76.0
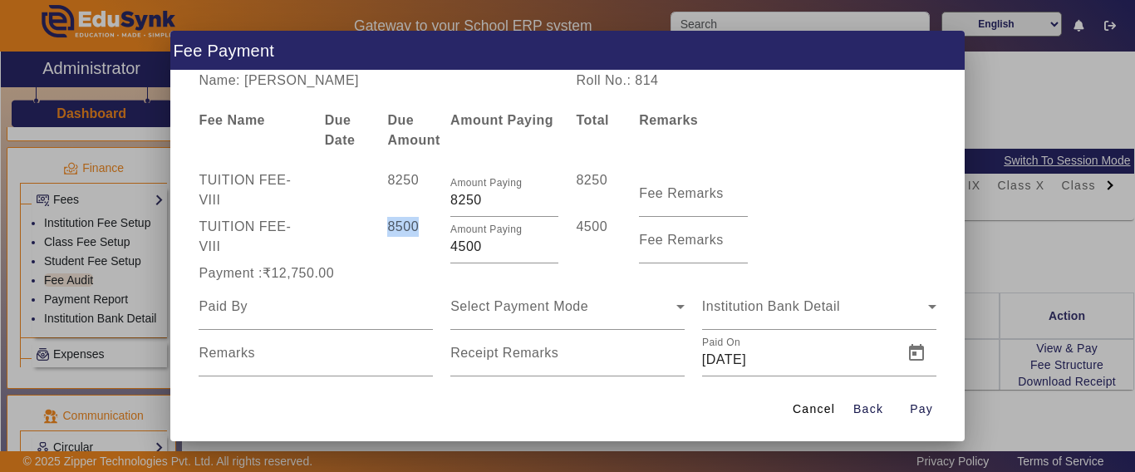
click at [390, 250] on div "TUITION FEE - VIII 8500 Amount Paying 4500 4500 Fee Remarks" at bounding box center [567, 240] width 755 height 47
click at [494, 251] on input "4500" at bounding box center [504, 247] width 108 height 20
drag, startPoint x: 498, startPoint y: 248, endPoint x: 420, endPoint y: 250, distance: 78.1
click at [420, 250] on div "TUITION FEE - VIII 8500 Amount Paying 4500 4500 Fee Remarks" at bounding box center [567, 240] width 755 height 47
type input "4700"
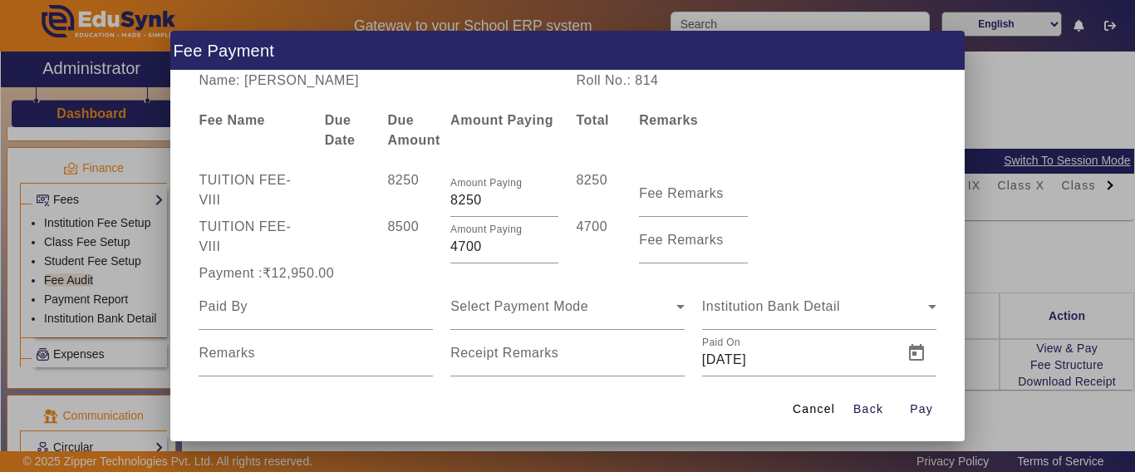
click at [420, 260] on div "8500" at bounding box center [410, 240] width 63 height 47
click at [289, 303] on input at bounding box center [316, 307] width 234 height 20
type input "nidhipriya"
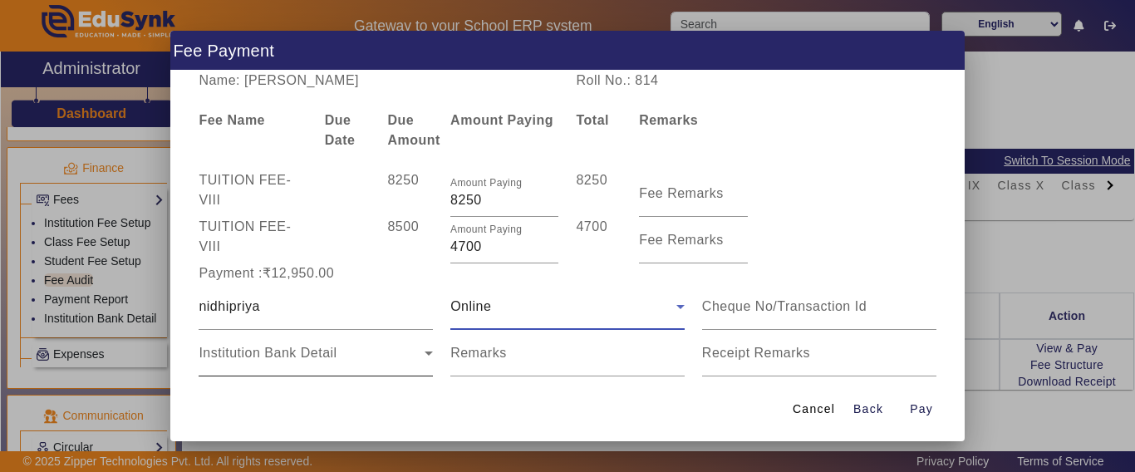
click at [279, 347] on span "Institution Bank Detail" at bounding box center [268, 353] width 138 height 14
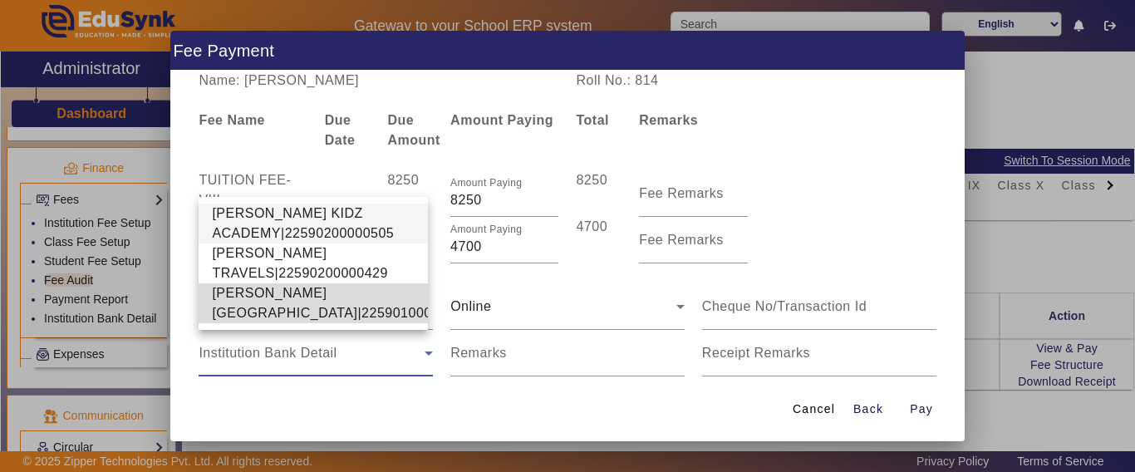
click at [262, 312] on span "[PERSON_NAME][GEOGRAPHIC_DATA]|22590100002640" at bounding box center [341, 303] width 258 height 40
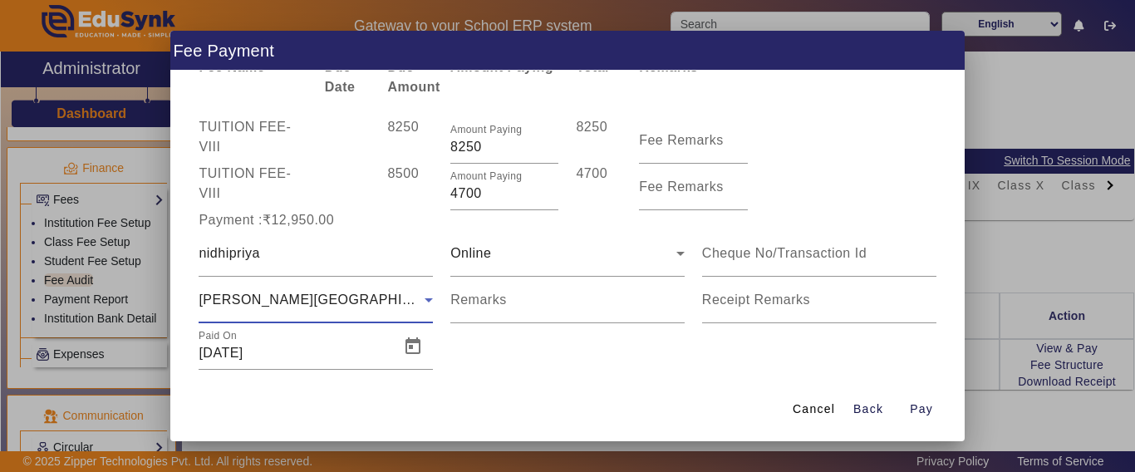
scroll to position [81, 0]
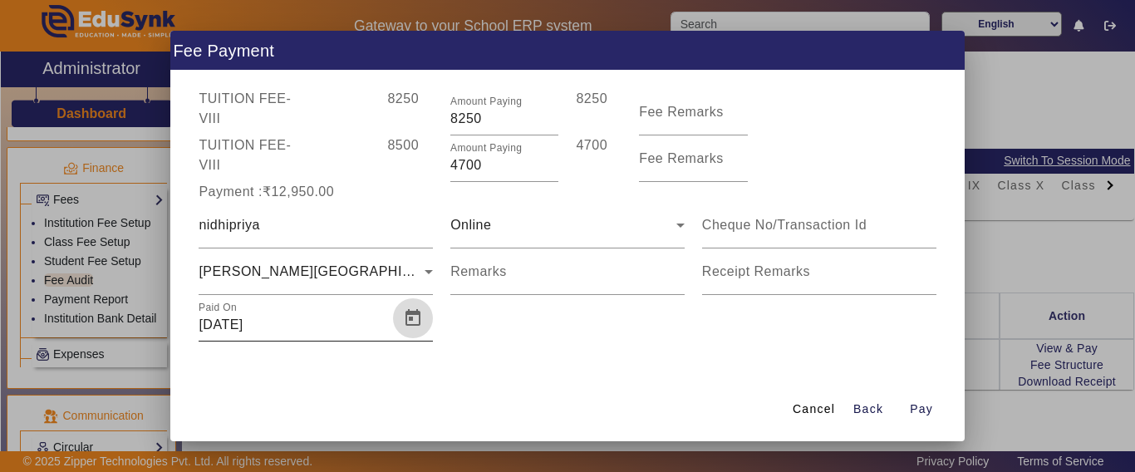
click at [405, 322] on span "Open calendar" at bounding box center [413, 318] width 40 height 40
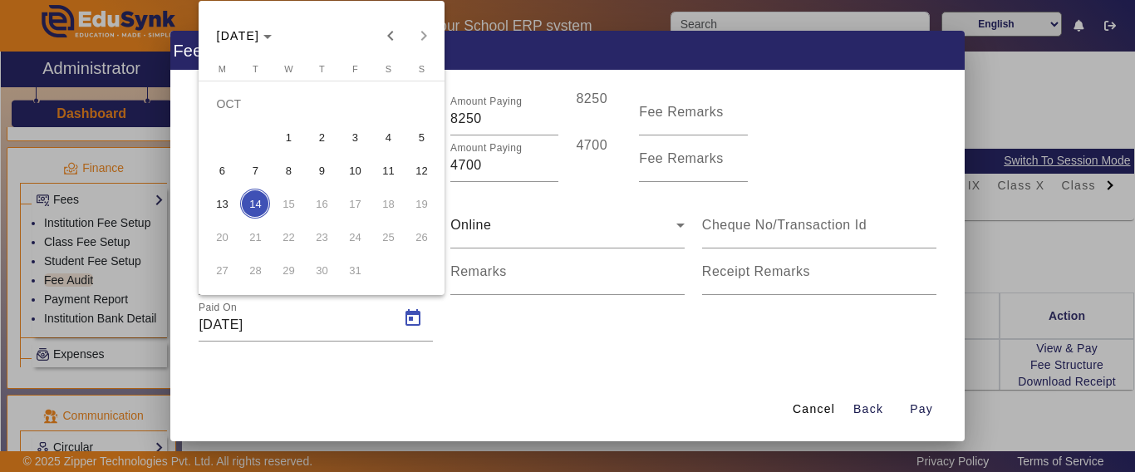
click at [221, 201] on span "13" at bounding box center [222, 204] width 30 height 30
type input "[DATE]"
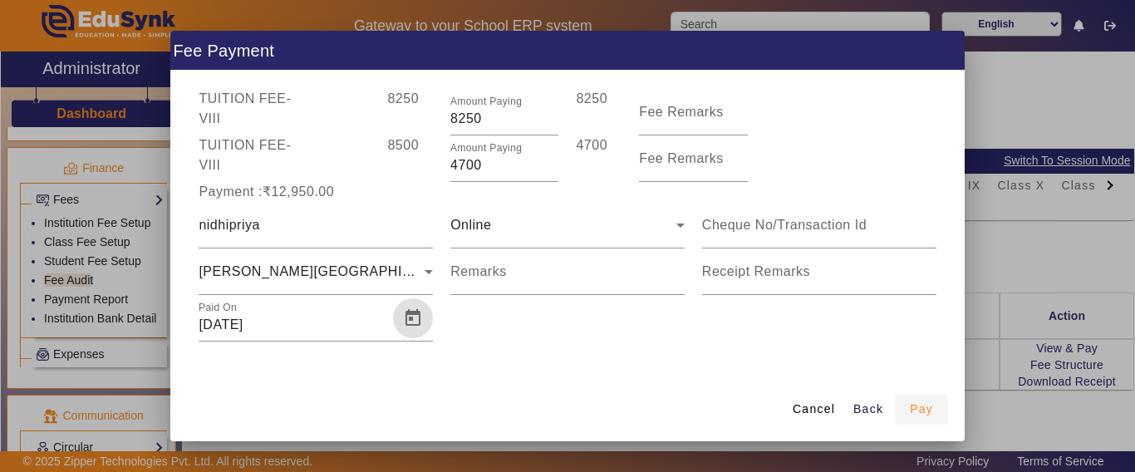
click at [925, 411] on span "Pay" at bounding box center [921, 409] width 23 height 17
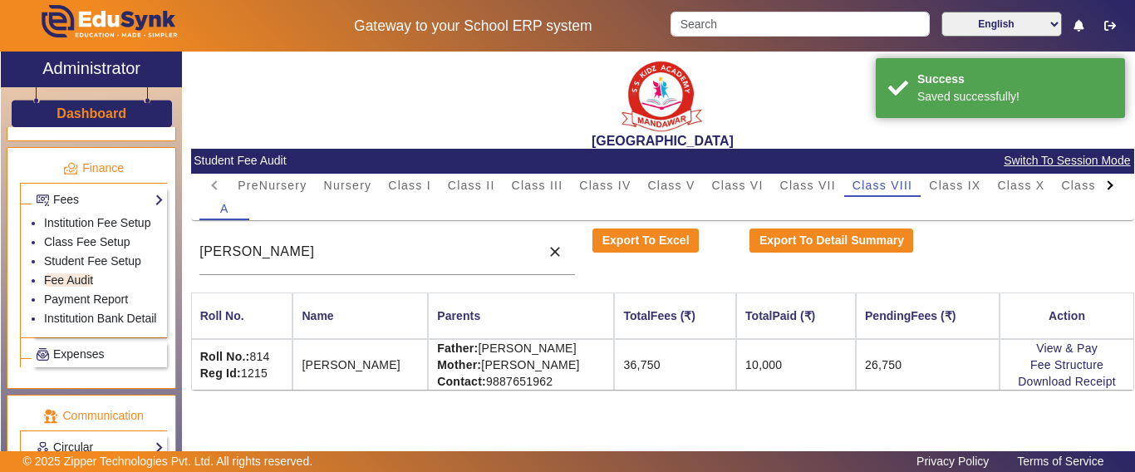
scroll to position [0, 0]
click at [1061, 381] on link "Download Receipt" at bounding box center [1067, 381] width 98 height 13
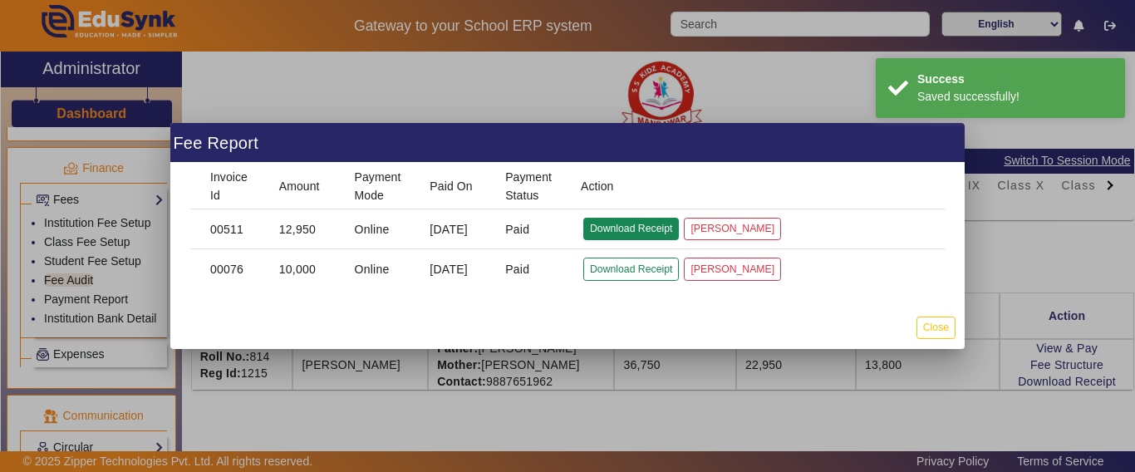
click at [620, 225] on button "Download Receipt" at bounding box center [631, 229] width 96 height 22
click at [947, 326] on button "Close" at bounding box center [936, 328] width 39 height 22
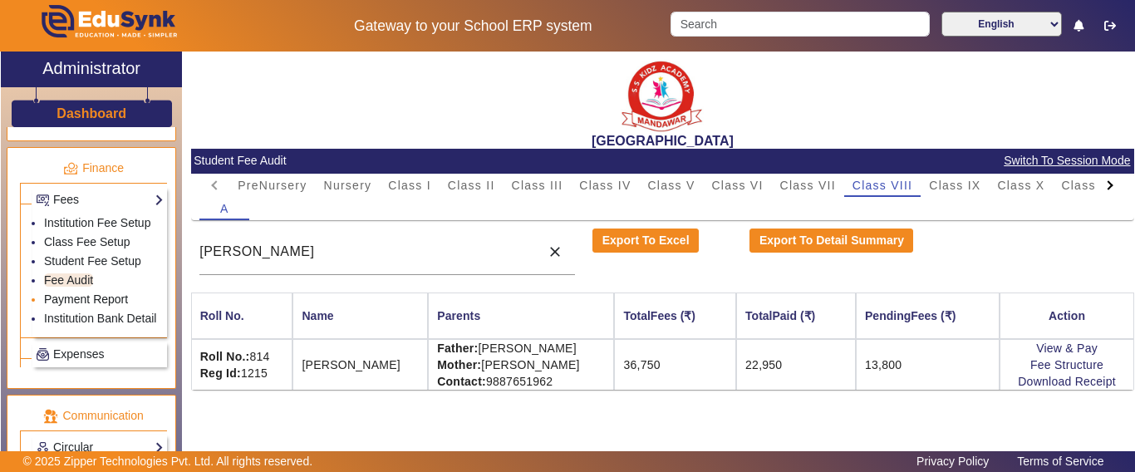
click at [87, 306] on link "Payment Report" at bounding box center [86, 299] width 84 height 13
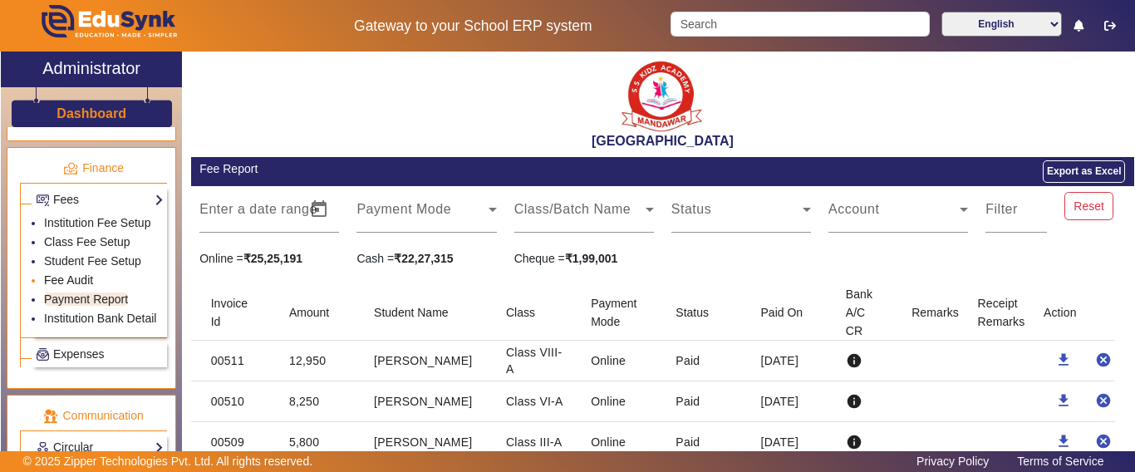
click at [66, 287] on link "Fee Audit" at bounding box center [68, 279] width 49 height 13
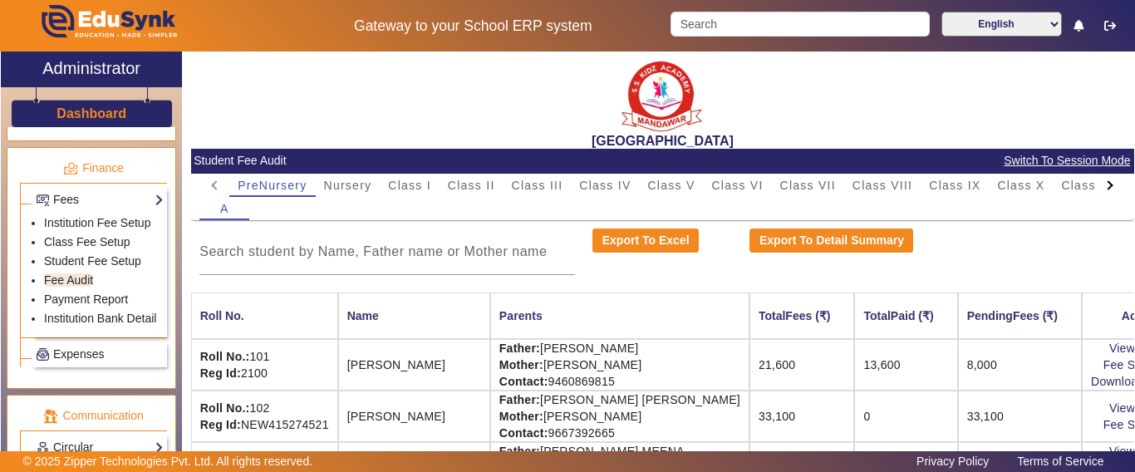
click at [1105, 188] on div at bounding box center [1109, 184] width 9 height 9
click at [1095, 188] on mat-tab-header "PreNursery Nursery Class I Class II Class III Class IV Class V Class VI Class V…" at bounding box center [662, 185] width 926 height 23
click at [1036, 187] on span "U.K.G." at bounding box center [1053, 186] width 42 height 12
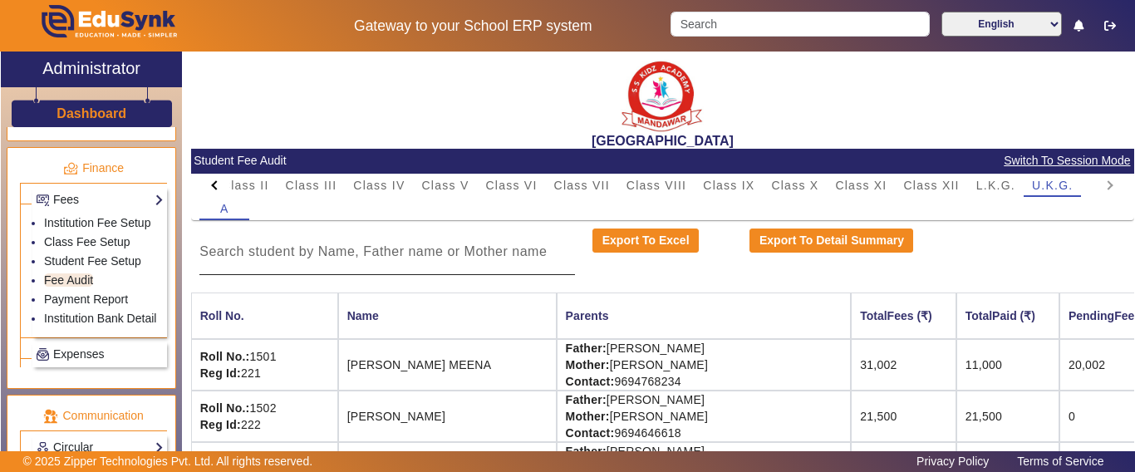
click at [277, 246] on input at bounding box center [387, 252] width 376 height 20
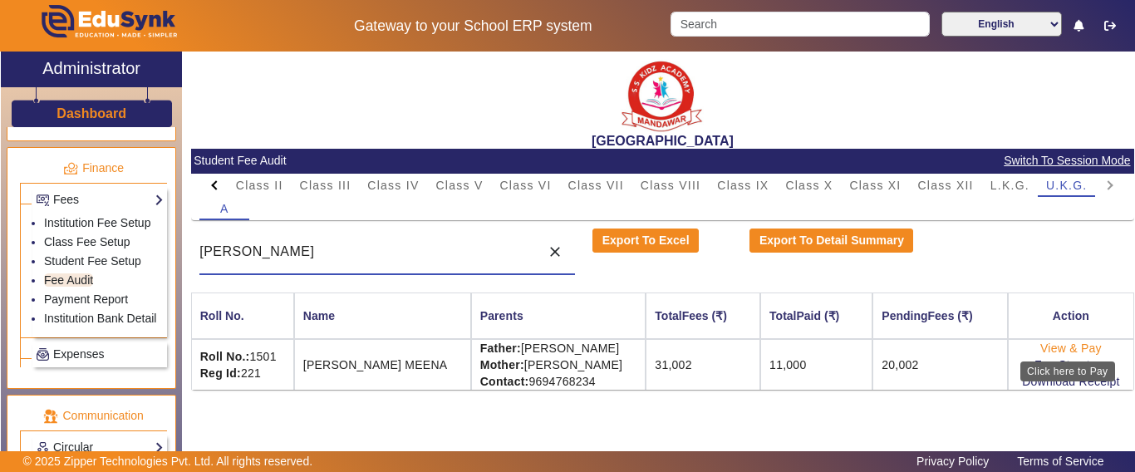
type input "[PERSON_NAME]"
click at [1054, 345] on link "View & Pay" at bounding box center [1072, 348] width 62 height 13
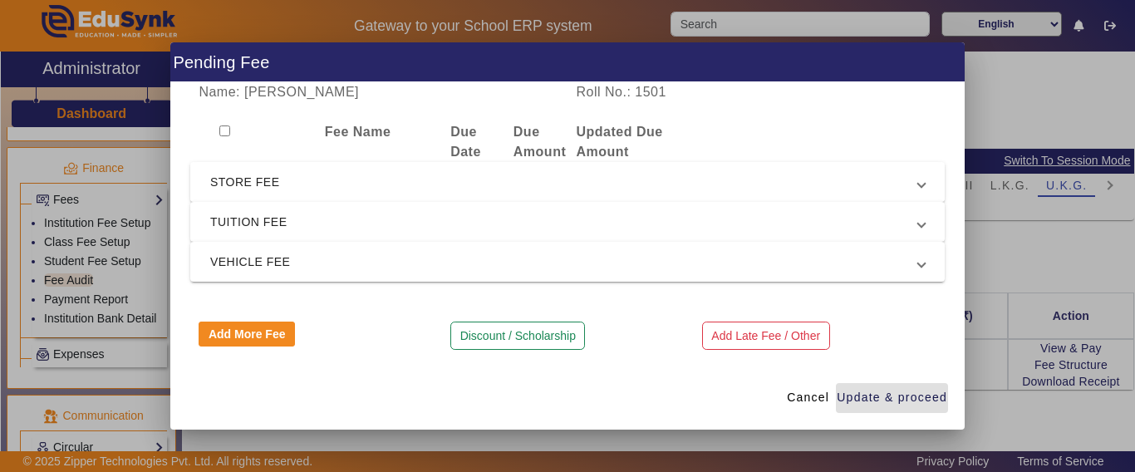
click at [254, 176] on span "STORE FEE" at bounding box center [564, 182] width 708 height 20
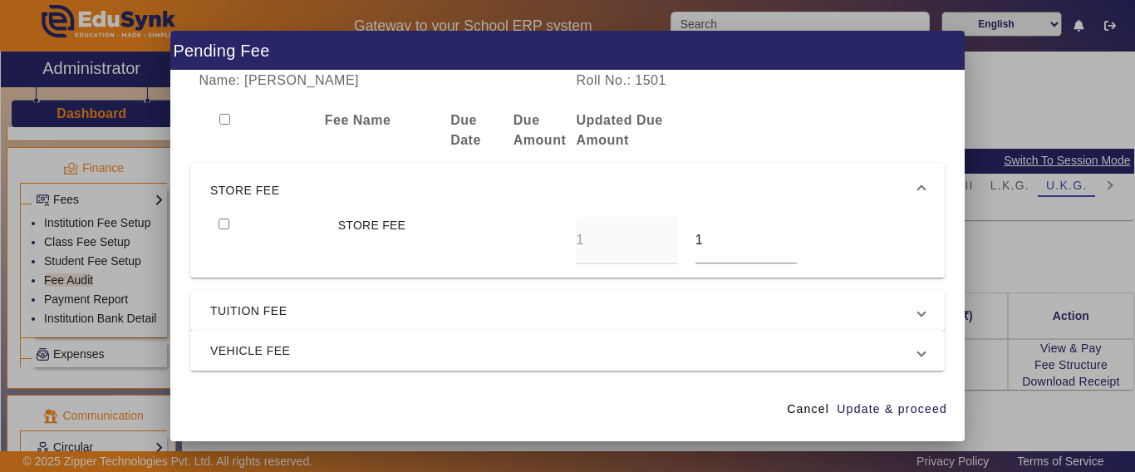
click at [247, 184] on span "STORE FEE" at bounding box center [564, 190] width 708 height 20
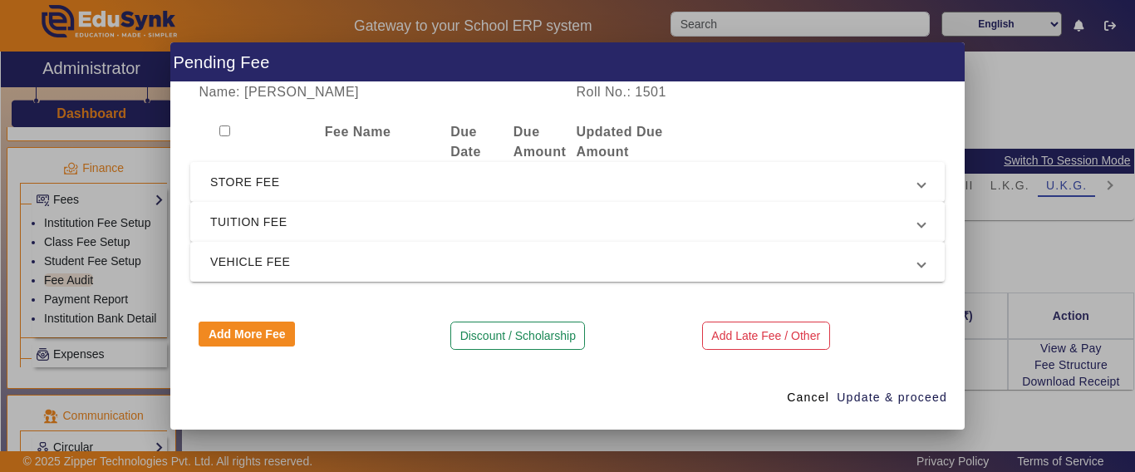
click at [241, 226] on span "TUITION FEE" at bounding box center [564, 222] width 708 height 20
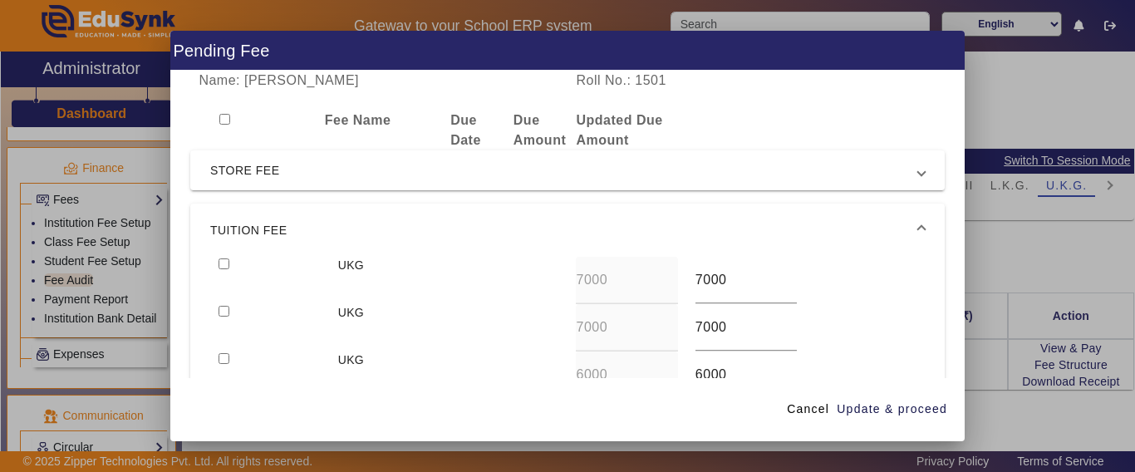
click at [221, 263] on input "checkbox" at bounding box center [224, 263] width 11 height 11
checkbox input "true"
click at [226, 314] on input "checkbox" at bounding box center [224, 311] width 11 height 11
checkbox input "true"
click at [864, 411] on span "Update & proceed" at bounding box center [892, 409] width 111 height 17
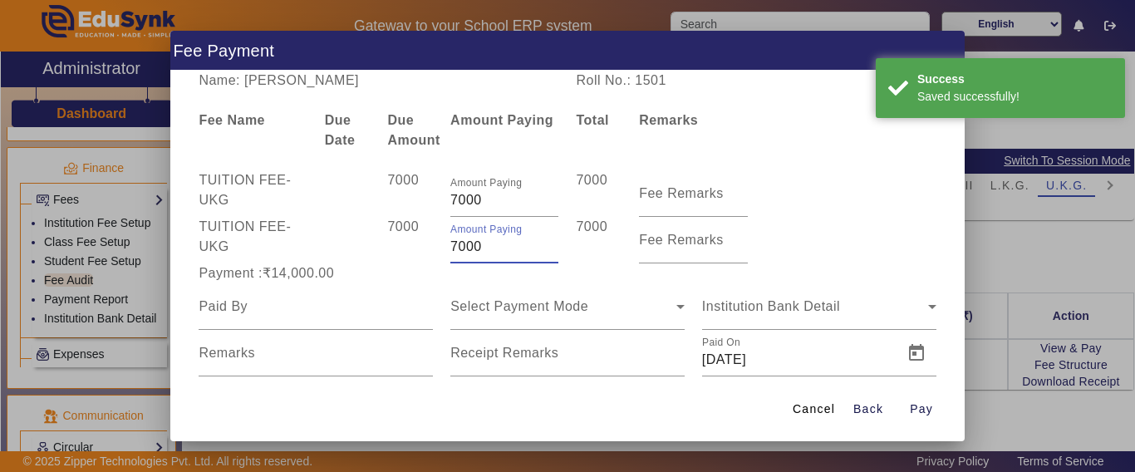
drag, startPoint x: 483, startPoint y: 246, endPoint x: 402, endPoint y: 259, distance: 81.7
click at [404, 256] on div "TUITION FEE - UKG 7000 Amount Paying 7000 7000 Fee Remarks" at bounding box center [567, 240] width 755 height 47
type input "3000"
click at [380, 262] on div "7000" at bounding box center [410, 240] width 63 height 47
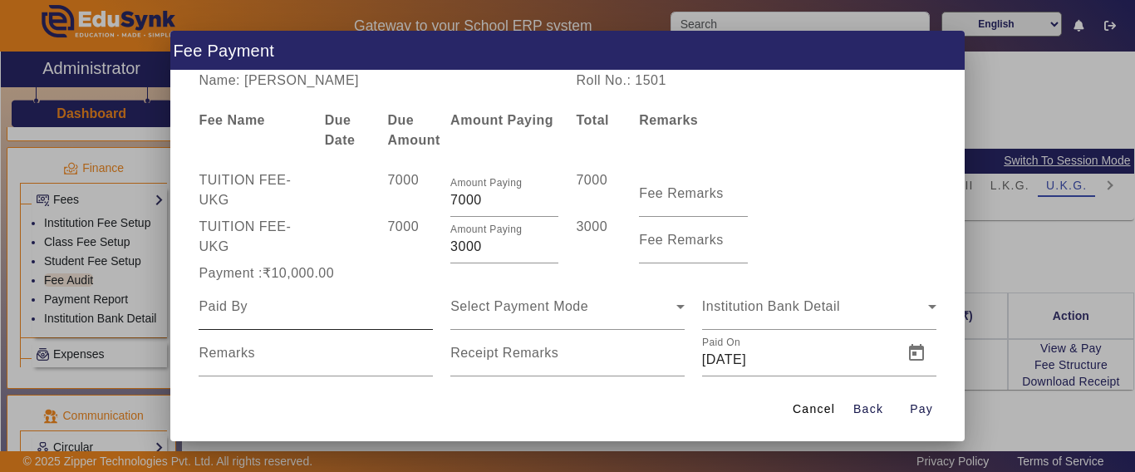
click at [296, 307] on input at bounding box center [316, 307] width 234 height 20
click at [295, 308] on input at bounding box center [316, 307] width 234 height 20
type input "[PERSON_NAME]"
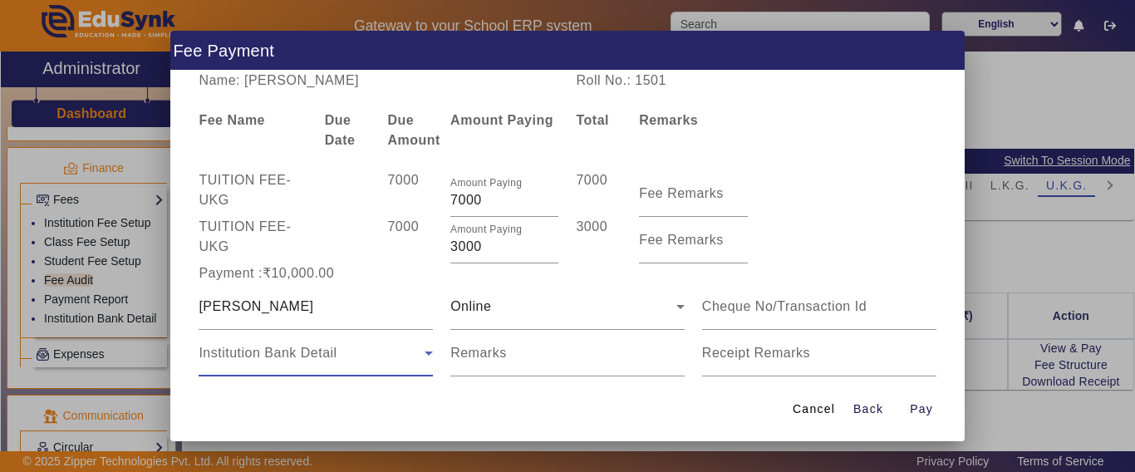
click at [237, 358] on span "Institution Bank Detail" at bounding box center [268, 353] width 138 height 14
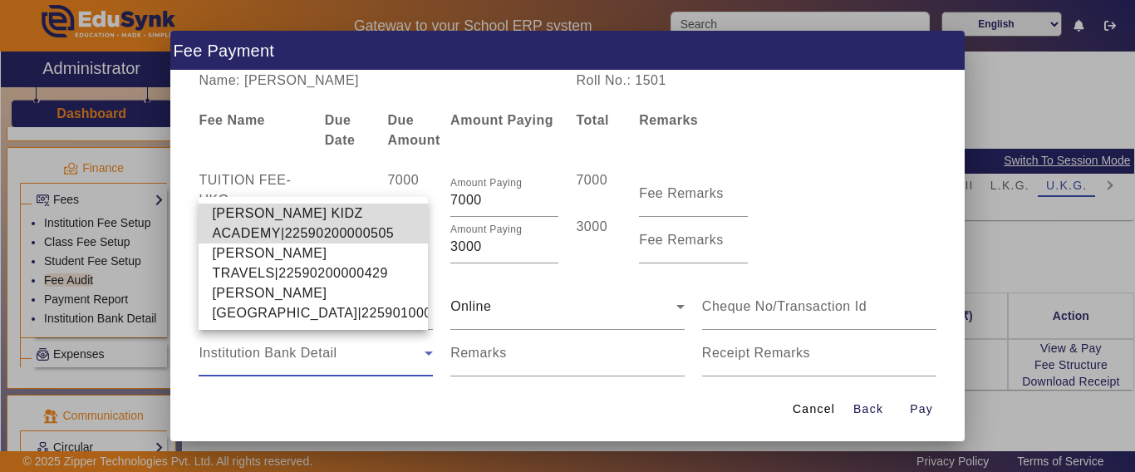
click at [249, 204] on span "[PERSON_NAME] KIDZ ACADEMY|22590200000505" at bounding box center [313, 224] width 203 height 40
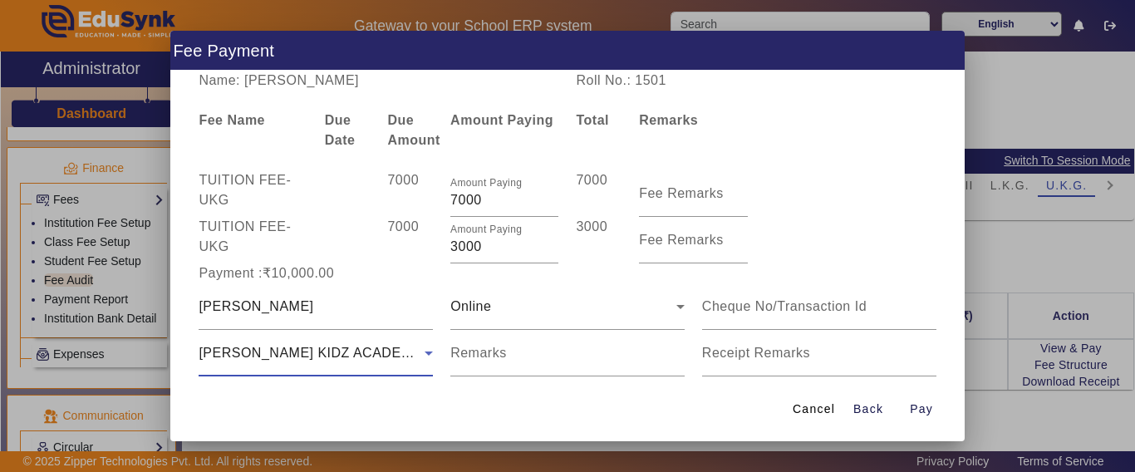
scroll to position [81, 0]
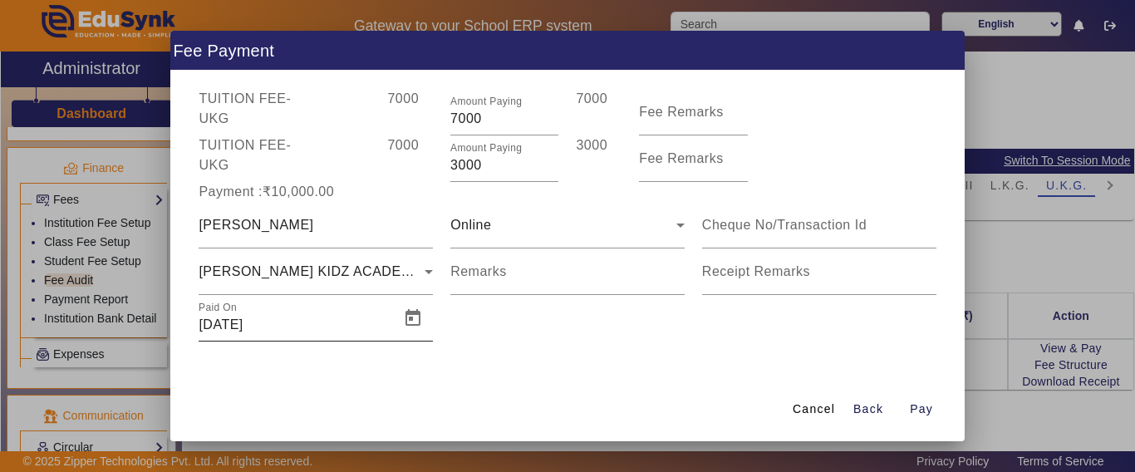
click at [381, 311] on div "Paid On [DATE]" at bounding box center [294, 318] width 191 height 47
click at [410, 318] on span "Open calendar" at bounding box center [413, 318] width 40 height 40
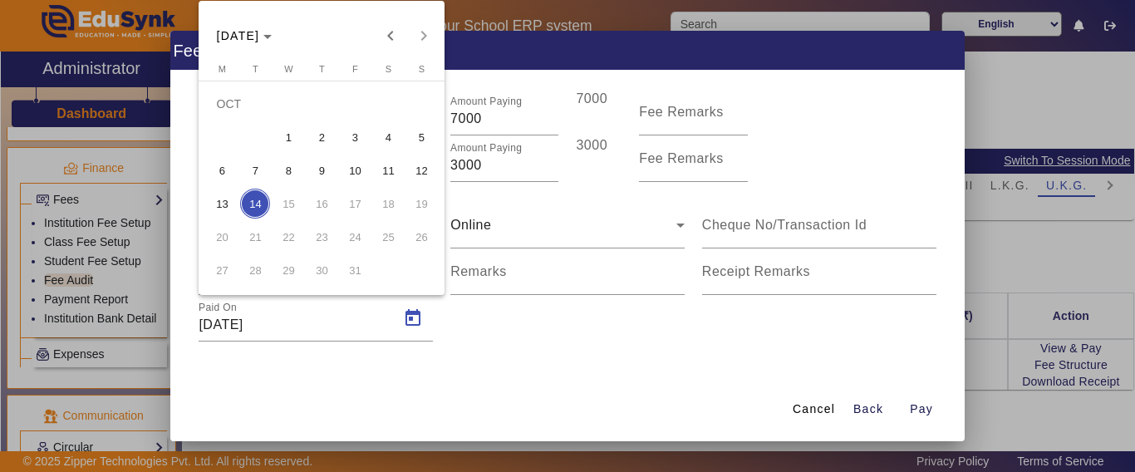
click at [224, 198] on span "13" at bounding box center [222, 204] width 30 height 30
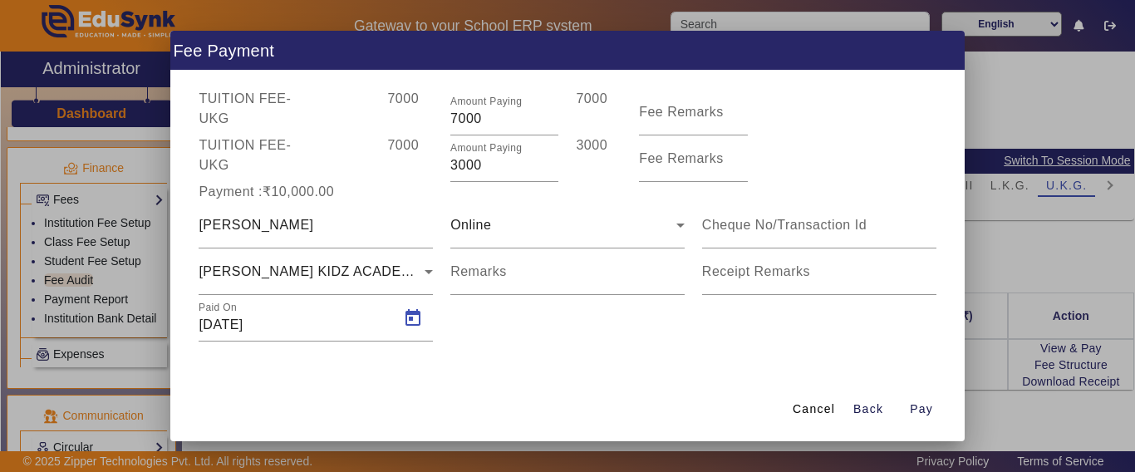
type input "[DATE]"
click at [923, 411] on span "Pay" at bounding box center [921, 409] width 23 height 17
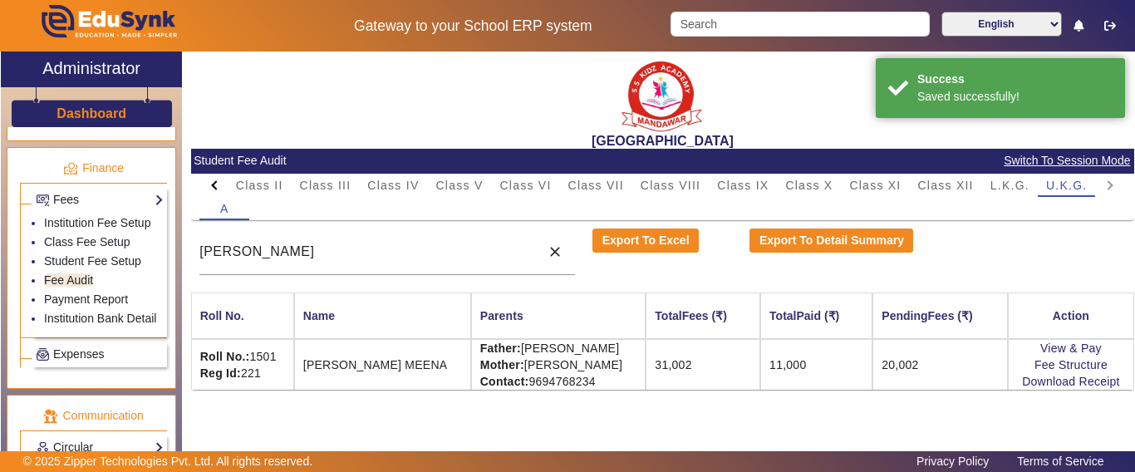
scroll to position [0, 0]
click at [1060, 381] on link "Download Receipt" at bounding box center [1071, 381] width 98 height 13
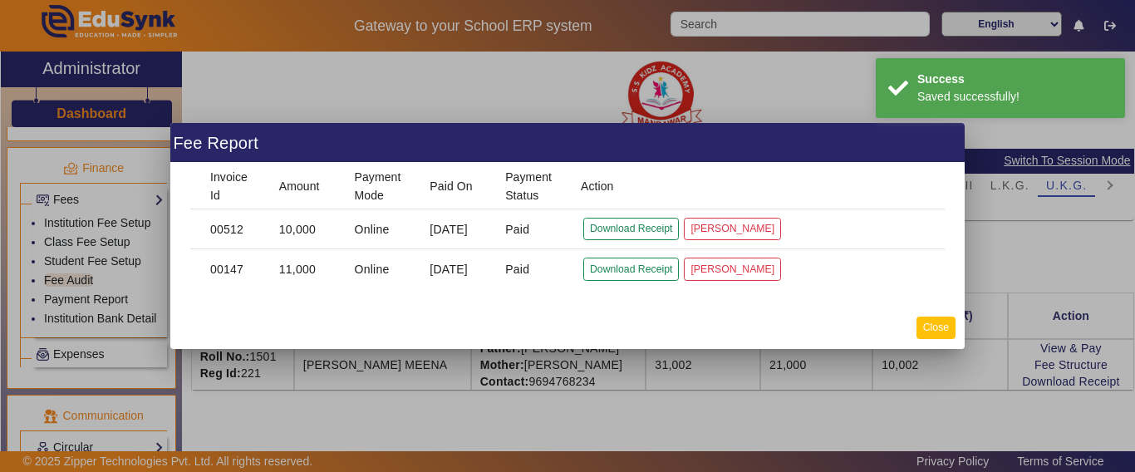
click at [944, 328] on button "Close" at bounding box center [936, 328] width 39 height 22
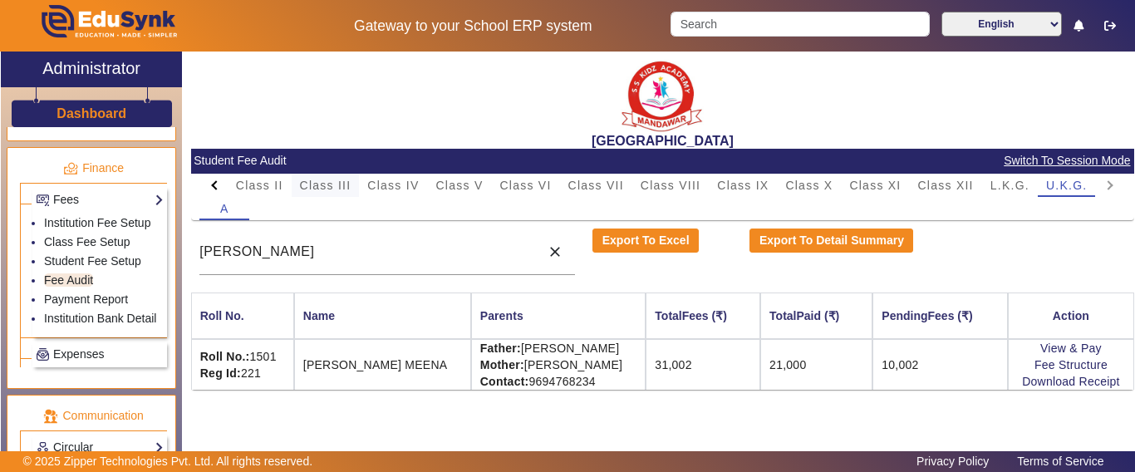
click at [316, 181] on span "Class III" at bounding box center [326, 186] width 52 height 12
drag, startPoint x: 250, startPoint y: 256, endPoint x: 141, endPoint y: 253, distance: 108.9
click at [141, 253] on div "X Administrator Dashboard Administration Institution Institution Details Sessio…" at bounding box center [568, 272] width 1134 height 441
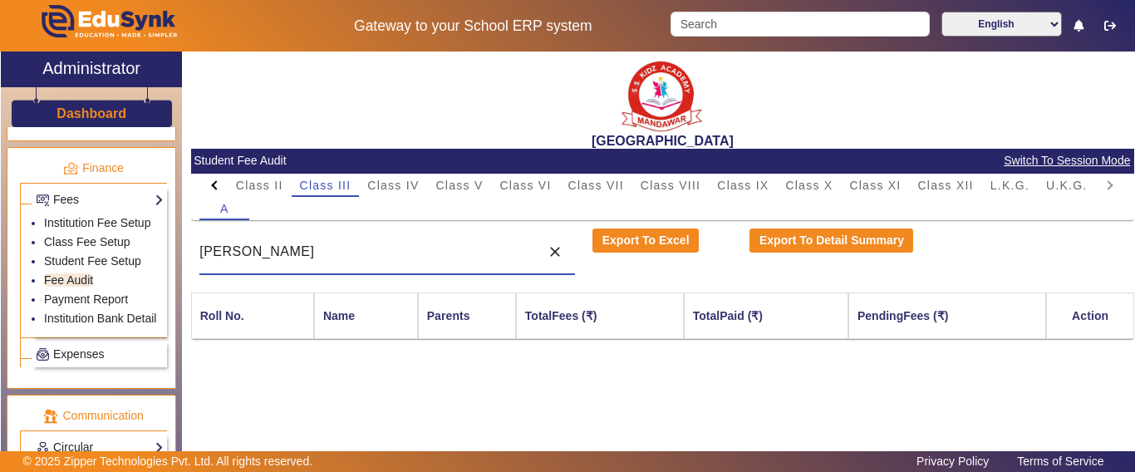
drag, startPoint x: 219, startPoint y: 264, endPoint x: 189, endPoint y: 268, distance: 29.4
click at [185, 268] on div "[GEOGRAPHIC_DATA] Student Fee Audit Switch To Session Mode PreNursery Nursery C…" at bounding box center [658, 264] width 952 height 424
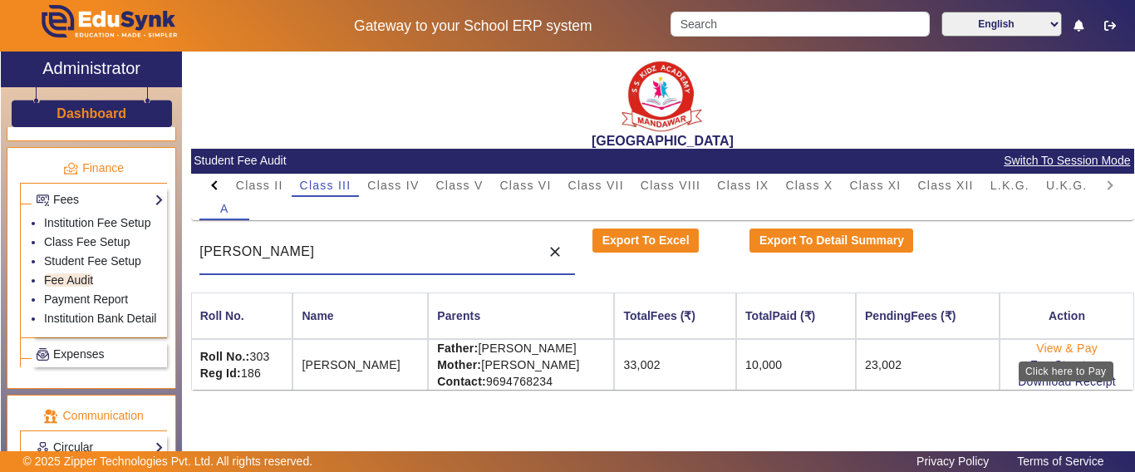
type input "[PERSON_NAME]"
click at [1060, 350] on link "View & Pay" at bounding box center [1067, 348] width 62 height 13
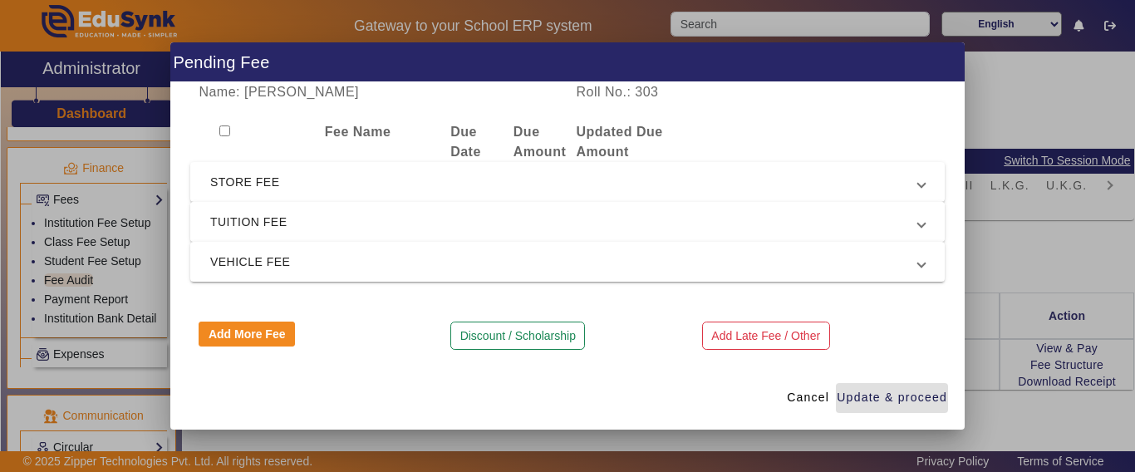
click at [258, 235] on mat-expansion-panel-header "TUITION FEE" at bounding box center [567, 222] width 755 height 40
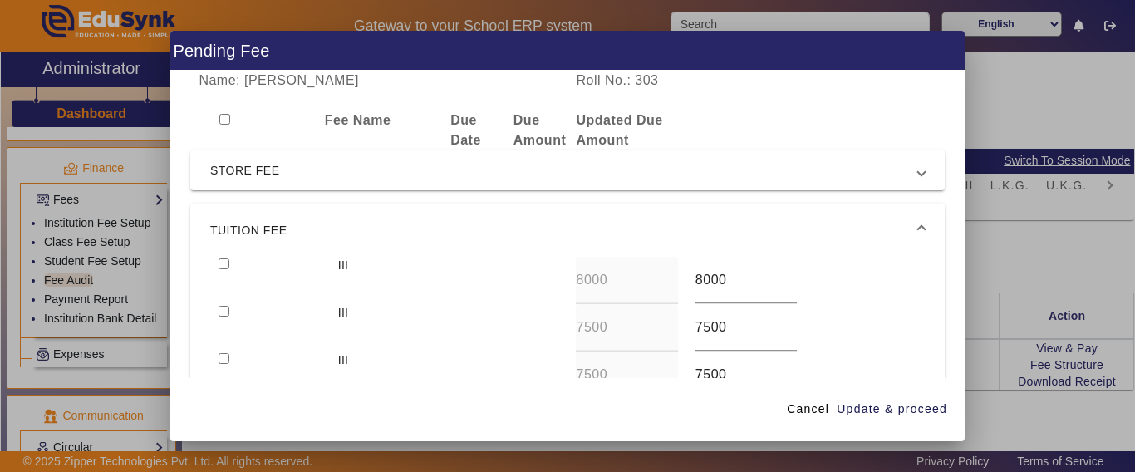
click at [224, 266] on input "checkbox" at bounding box center [224, 263] width 11 height 11
checkbox input "true"
drag, startPoint x: 225, startPoint y: 309, endPoint x: 485, endPoint y: 357, distance: 264.4
click at [226, 309] on input "checkbox" at bounding box center [224, 311] width 11 height 11
checkbox input "true"
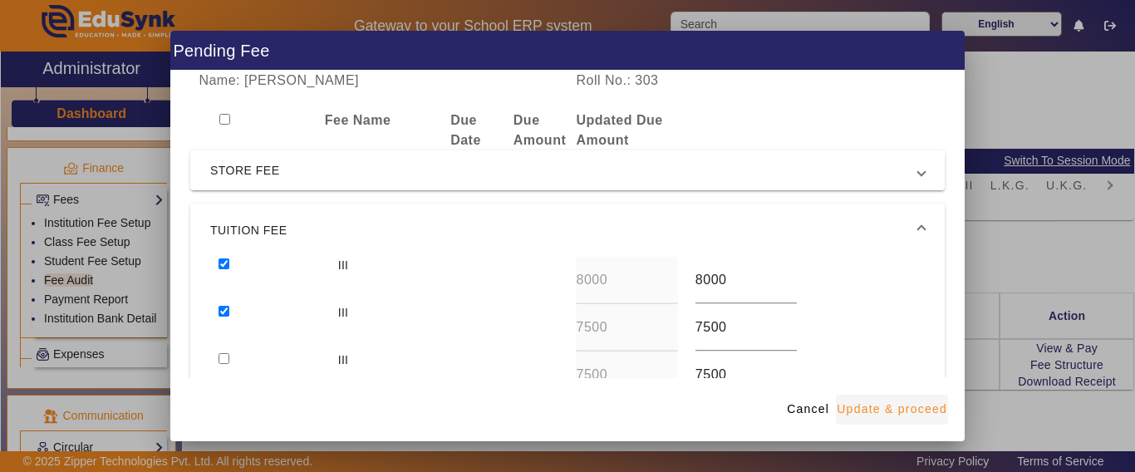
click at [918, 402] on span "Update & proceed" at bounding box center [892, 409] width 111 height 17
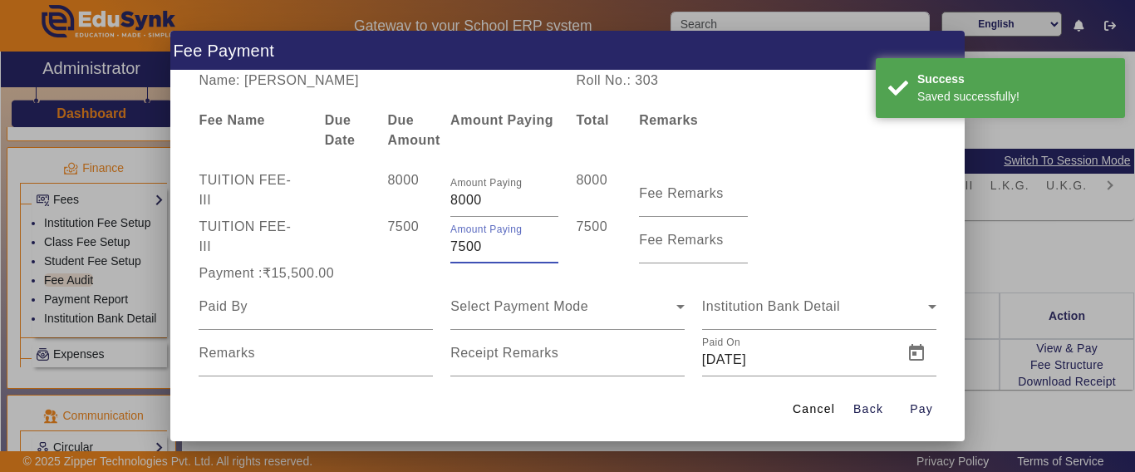
drag, startPoint x: 495, startPoint y: 240, endPoint x: 421, endPoint y: 245, distance: 75.0
click at [421, 245] on div "TUITION FEE - III 7500 Amount Paying 7500 7500 Fee Remarks" at bounding box center [567, 240] width 755 height 47
type input "2000"
click at [417, 254] on div "7500" at bounding box center [410, 240] width 63 height 47
click at [295, 311] on input at bounding box center [316, 307] width 234 height 20
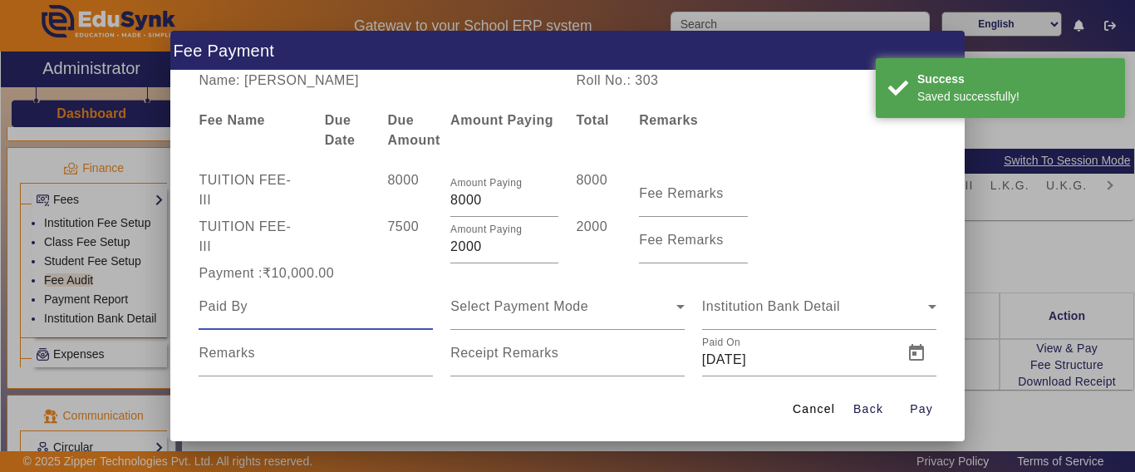
click at [296, 317] on input at bounding box center [316, 307] width 234 height 20
type input "[PERSON_NAME]"
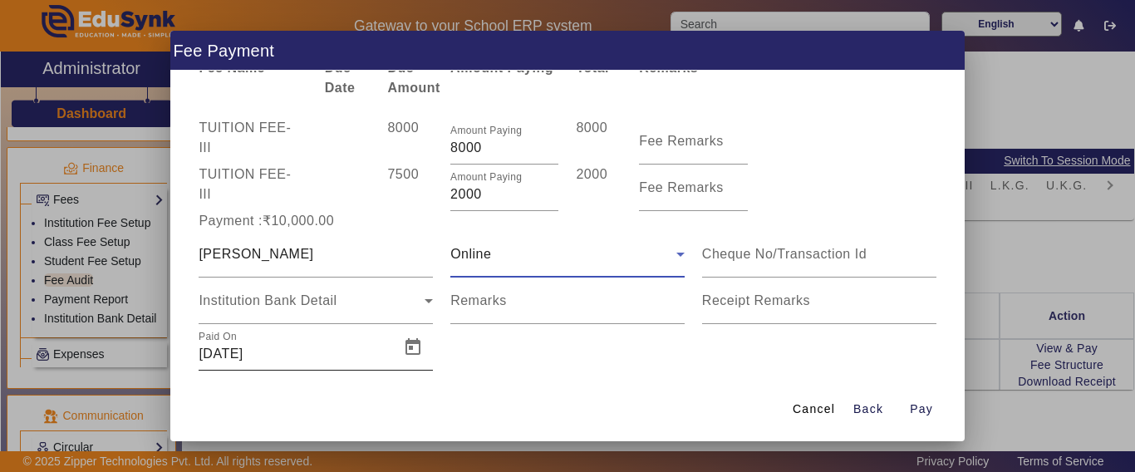
scroll to position [81, 0]
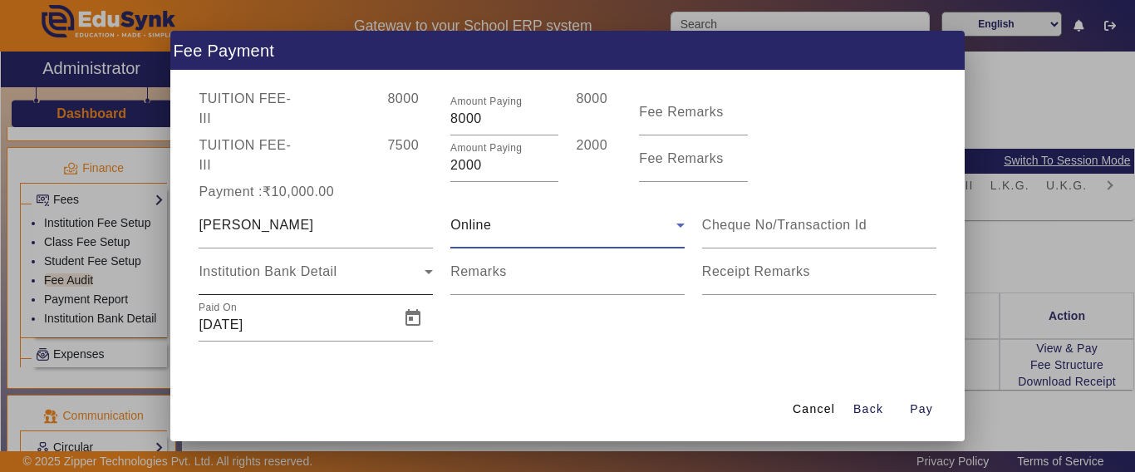
click at [272, 284] on div "Institution Bank Detail" at bounding box center [316, 271] width 234 height 47
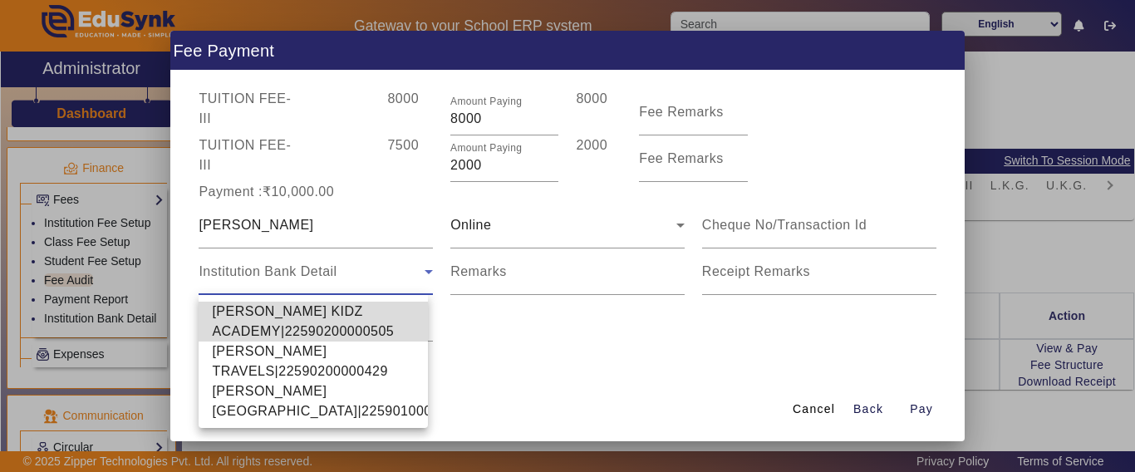
click at [269, 327] on span "[PERSON_NAME] KIDZ ACADEMY|22590200000505" at bounding box center [313, 322] width 203 height 40
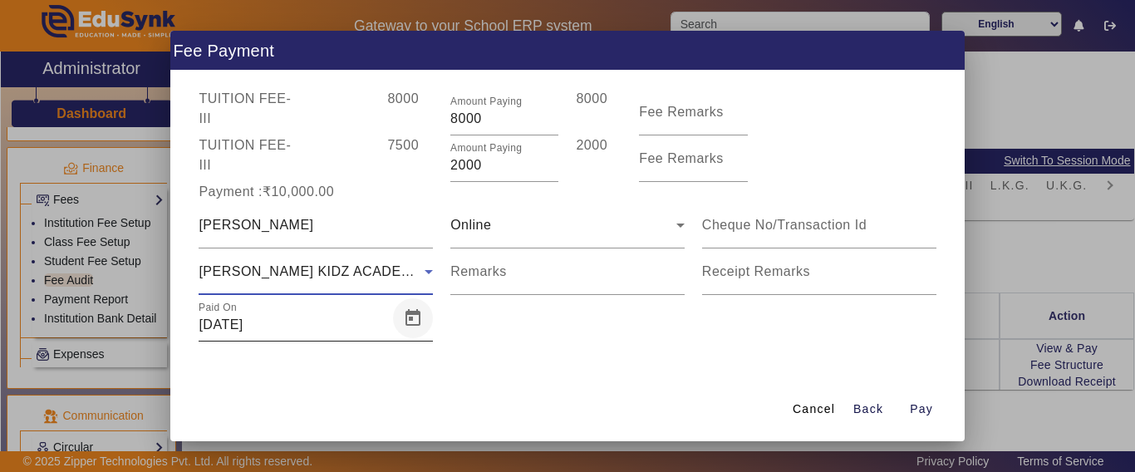
click at [396, 322] on span "Open calendar" at bounding box center [413, 318] width 40 height 40
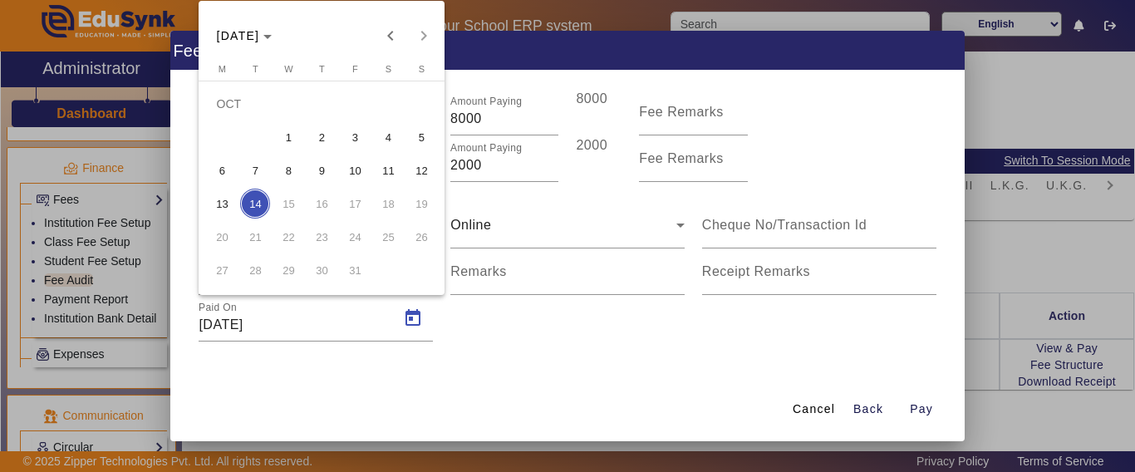
click at [206, 204] on button "13" at bounding box center [221, 203] width 33 height 33
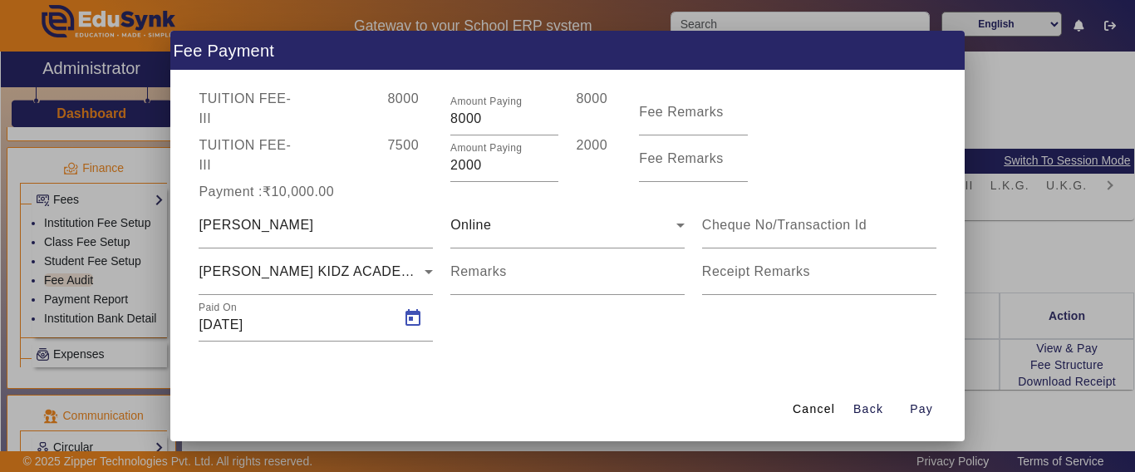
type input "[DATE]"
click at [237, 204] on div "[PERSON_NAME]" at bounding box center [316, 225] width 234 height 47
click at [922, 413] on span "Pay" at bounding box center [921, 409] width 23 height 17
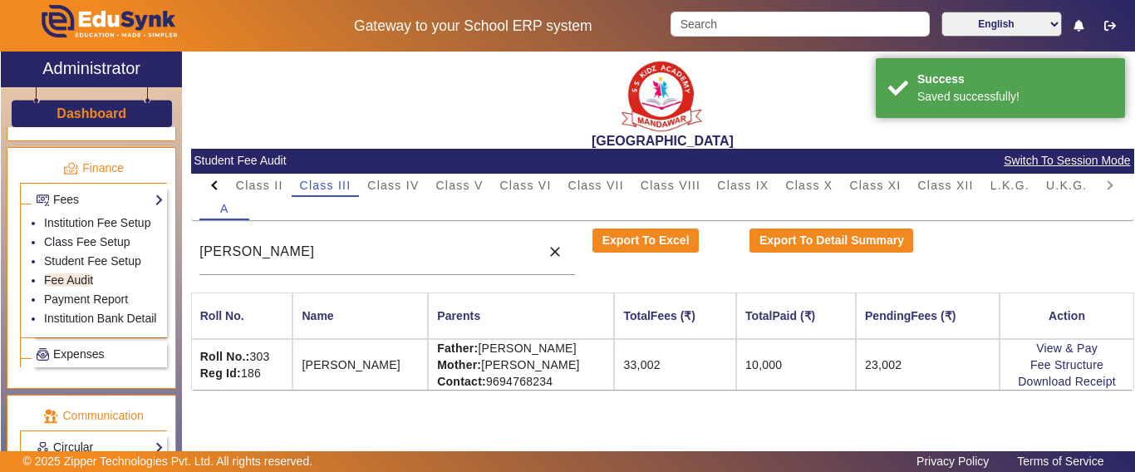
scroll to position [0, 0]
click at [74, 306] on link "Payment Report" at bounding box center [86, 299] width 84 height 13
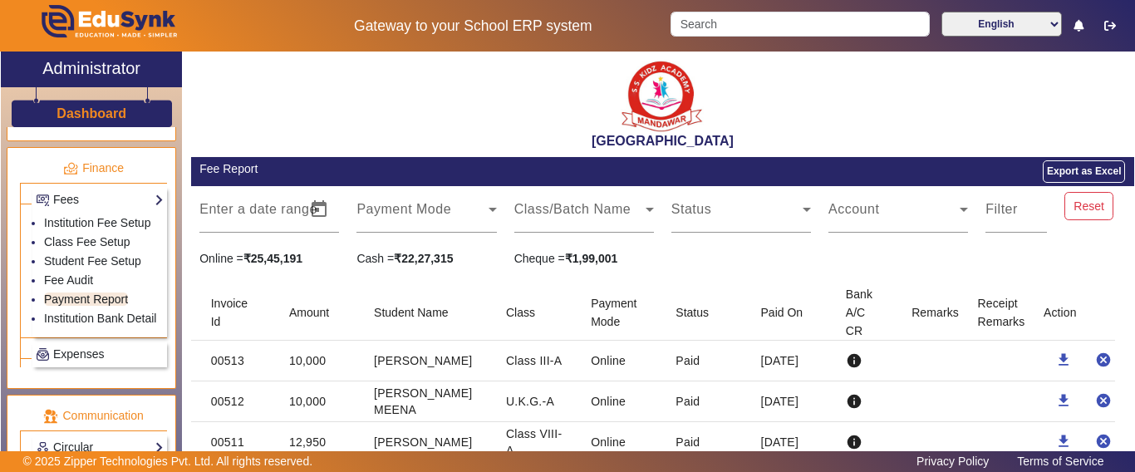
scroll to position [83, 0]
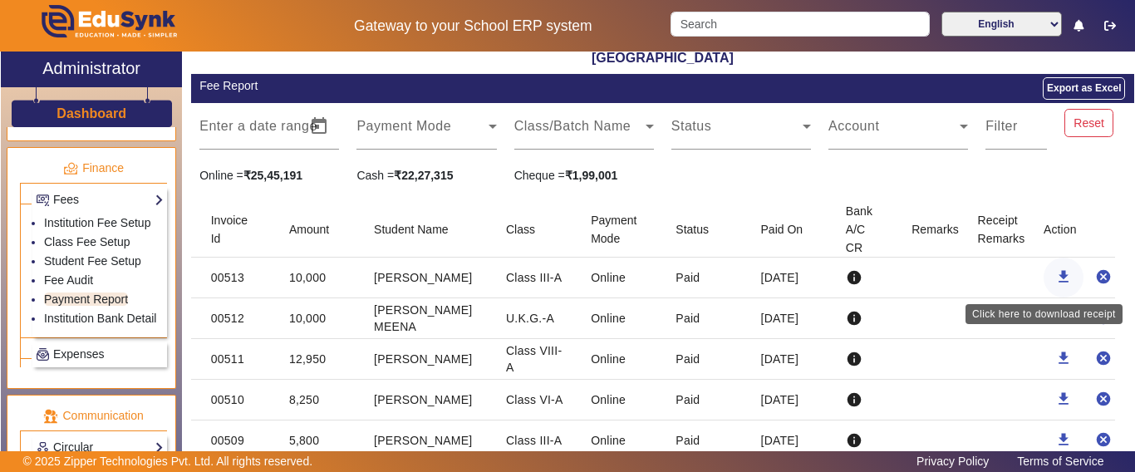
click at [1055, 279] on mat-icon "download" at bounding box center [1063, 276] width 17 height 17
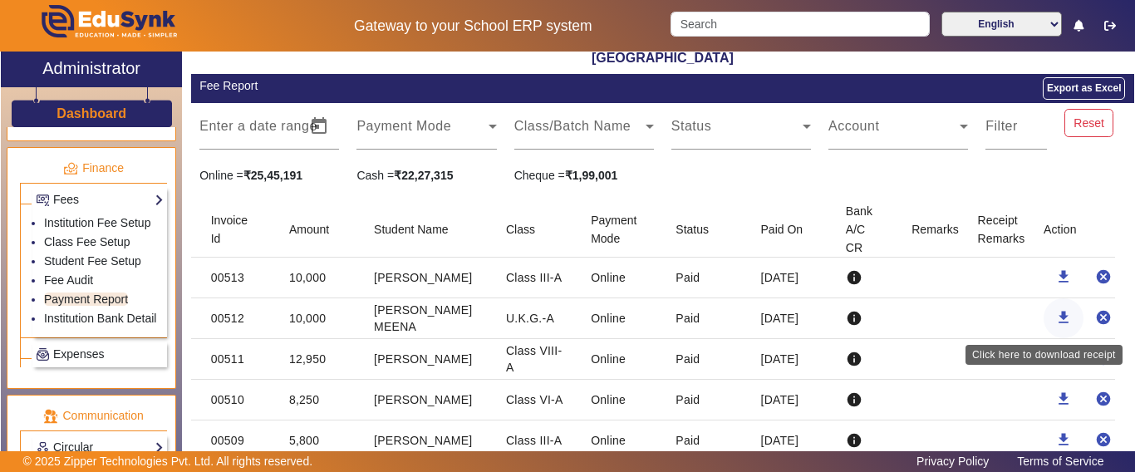
click at [1055, 318] on mat-icon "download" at bounding box center [1063, 317] width 17 height 17
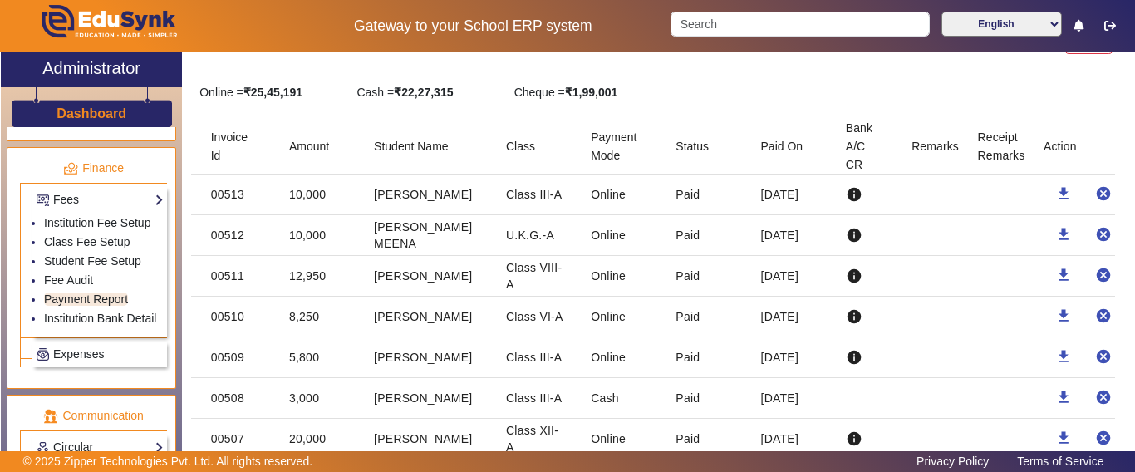
scroll to position [471, 0]
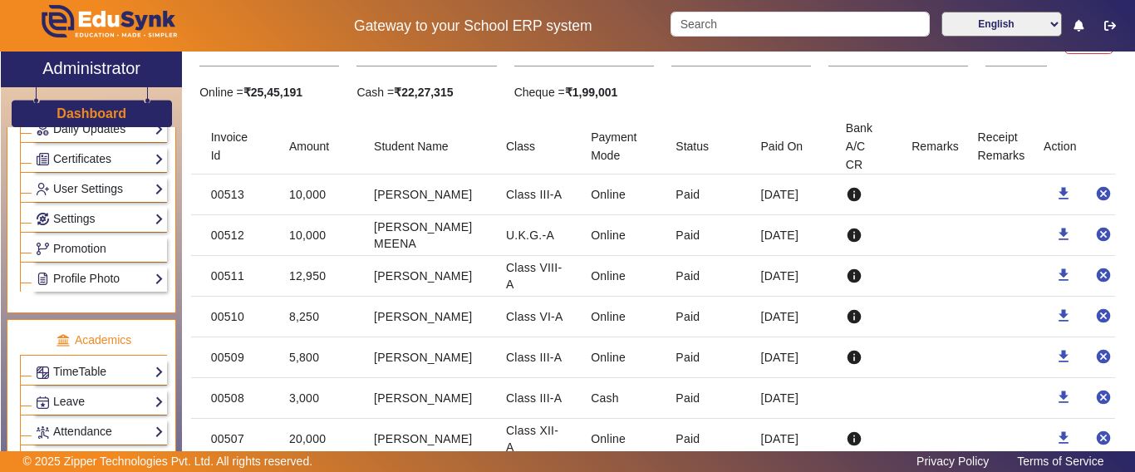
click at [72, 115] on h3 "Dashboard" at bounding box center [92, 114] width 70 height 16
click at [71, 115] on h3 "Dashboard" at bounding box center [92, 114] width 70 height 16
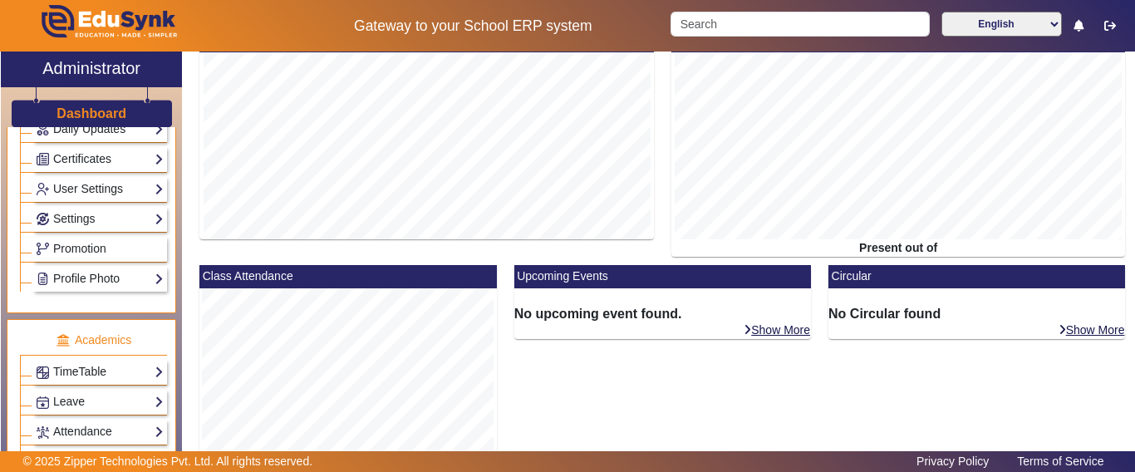
drag, startPoint x: 71, startPoint y: 115, endPoint x: 174, endPoint y: 62, distance: 115.2
click at [72, 115] on h3 "Dashboard" at bounding box center [92, 114] width 70 height 16
